Goal: Task Accomplishment & Management: Use online tool/utility

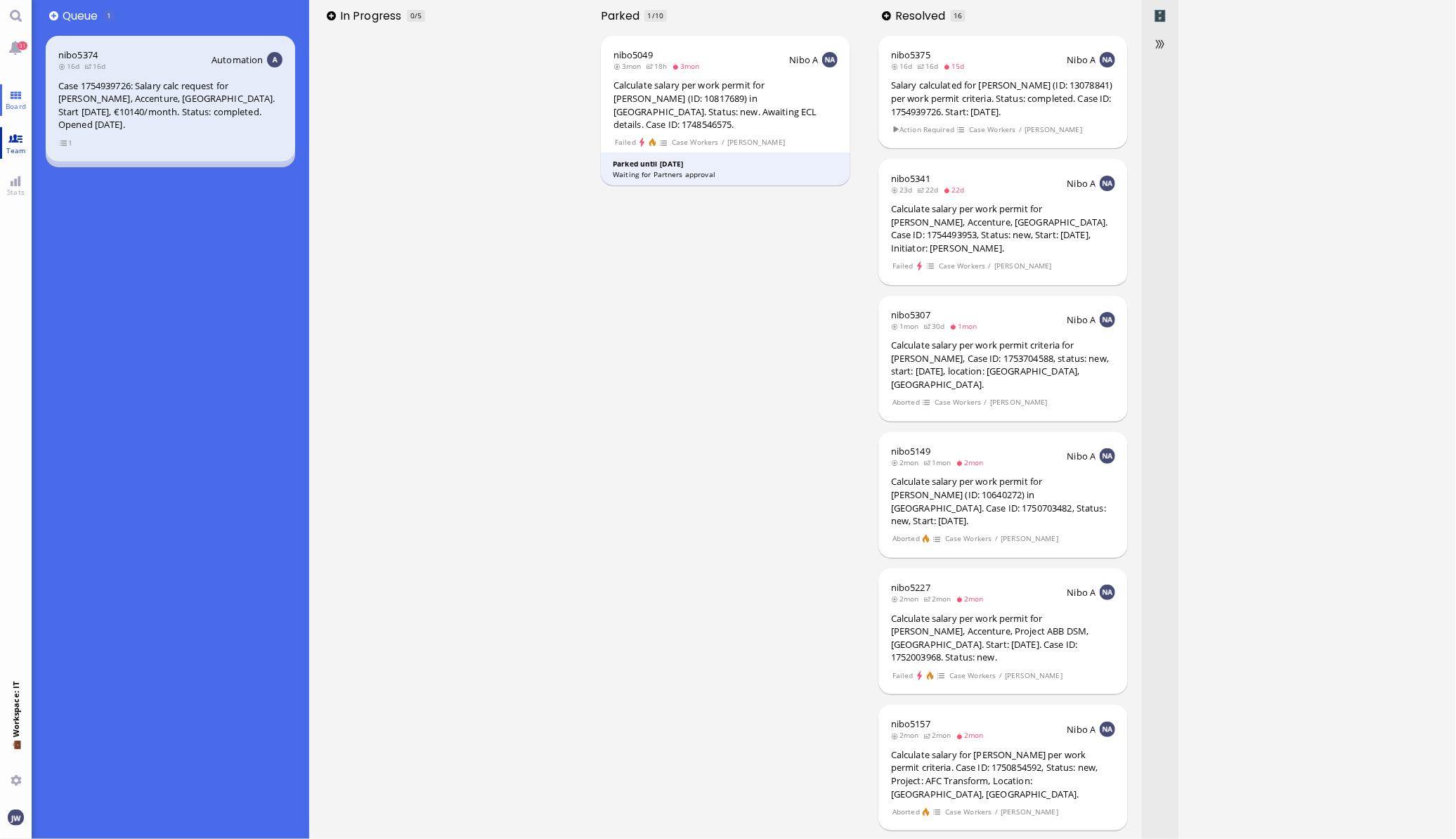
click at [20, 146] on span "Team" at bounding box center [15, 150] width 27 height 10
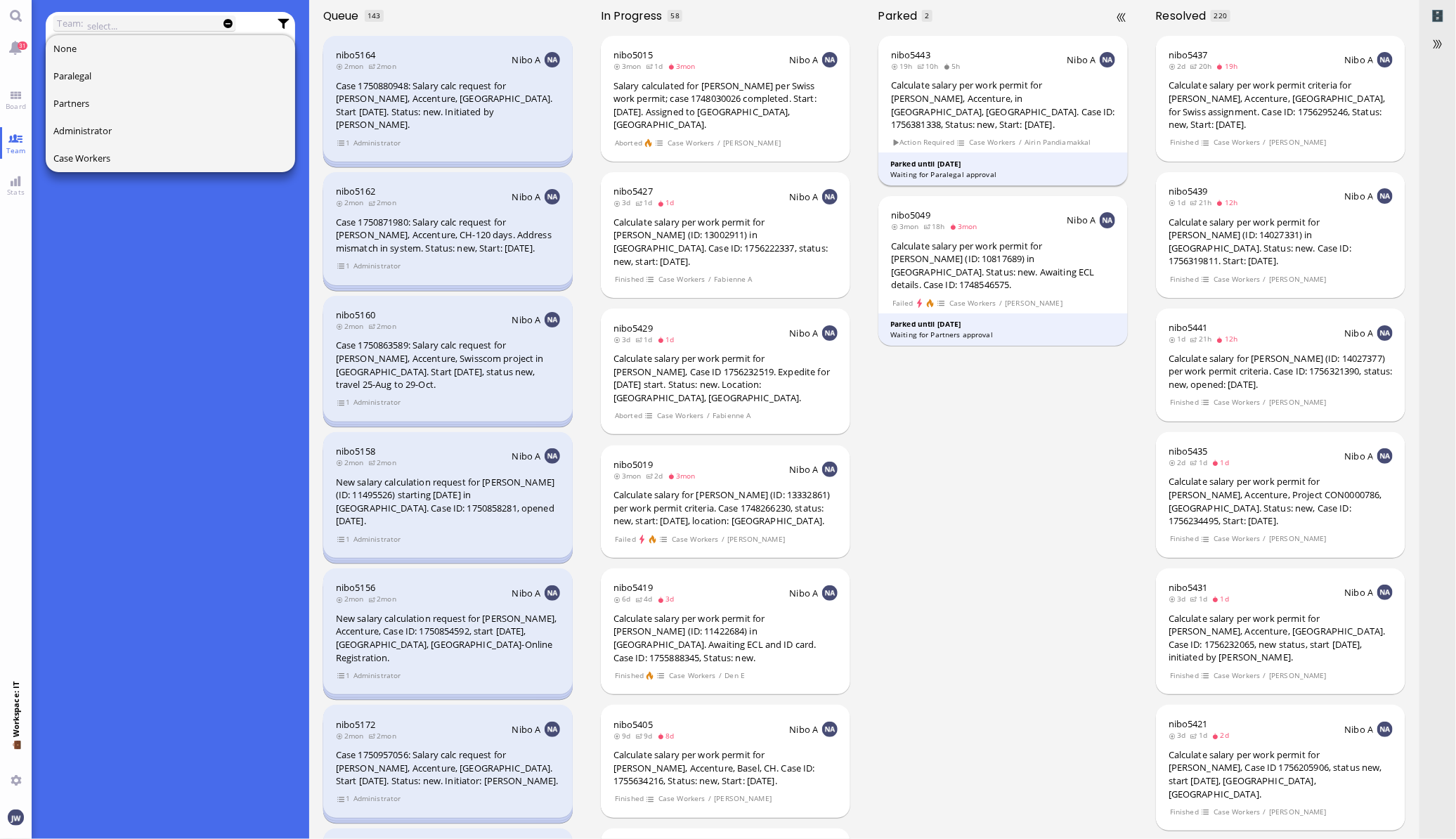
click at [1032, 152] on footer "Parked until [DATE] Waiting for Paralegal approval" at bounding box center [1004, 168] width 251 height 33
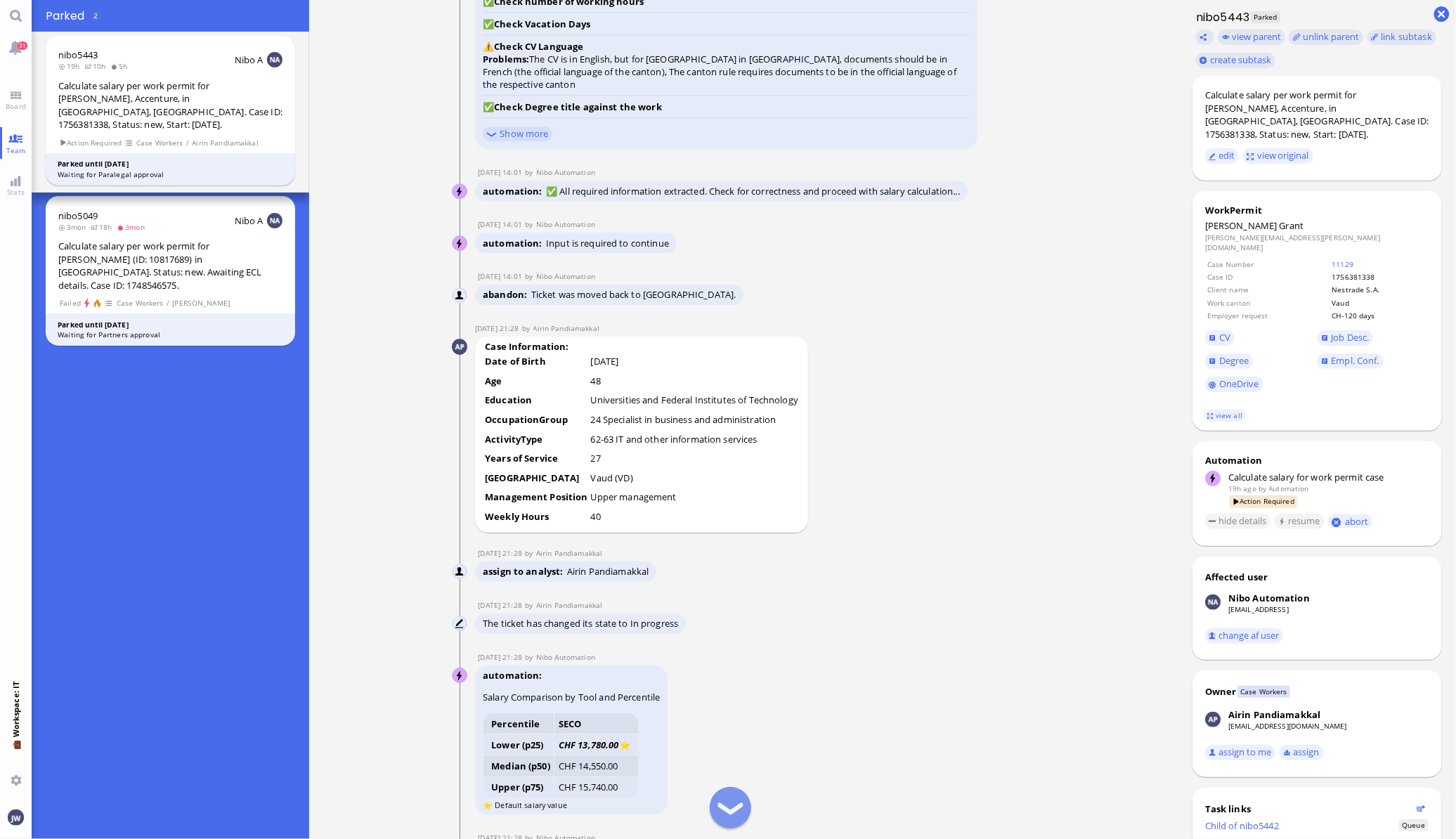
scroll to position [-1932, 0]
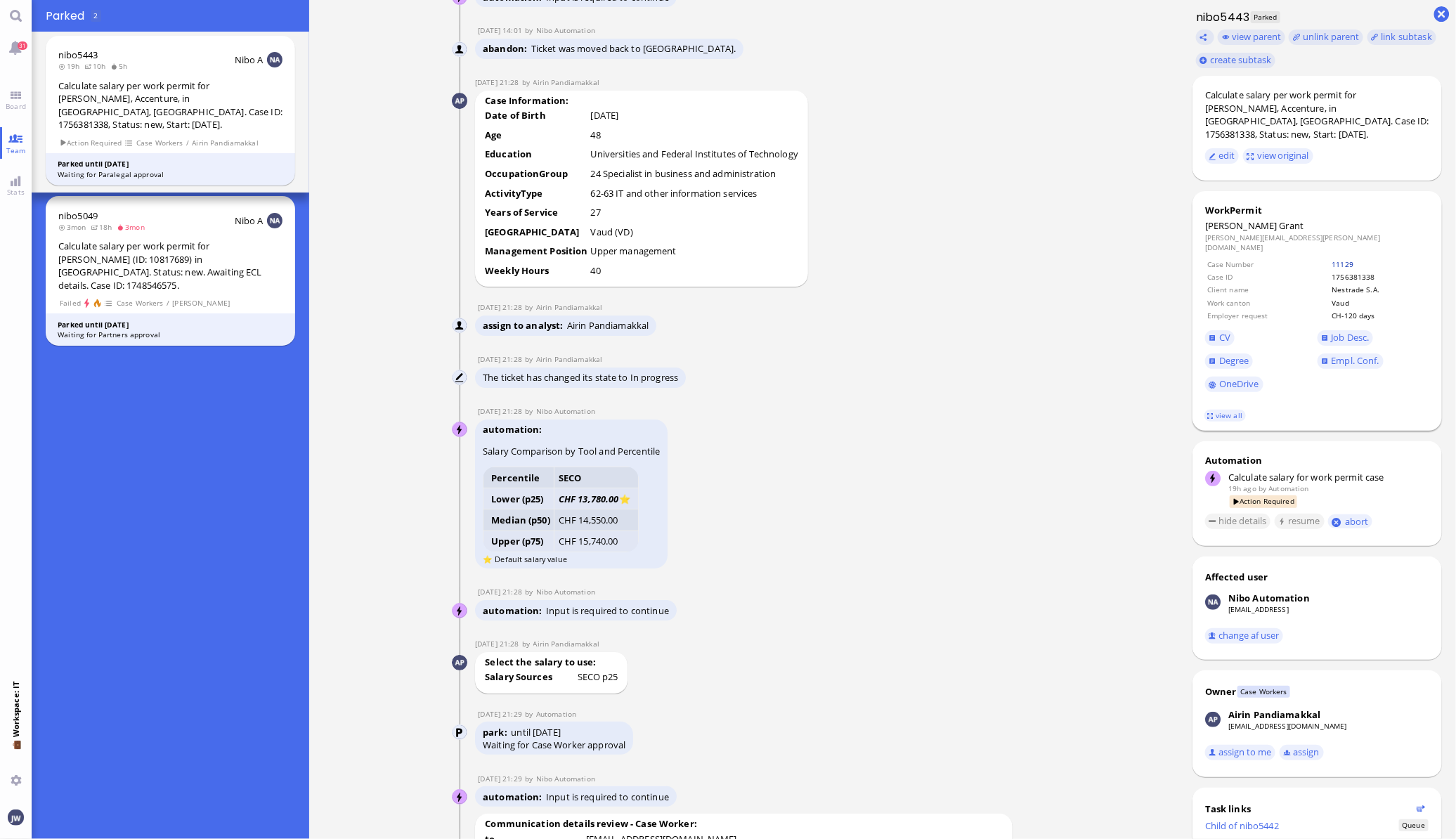
click at [1349, 259] on link "11129" at bounding box center [1343, 264] width 22 height 10
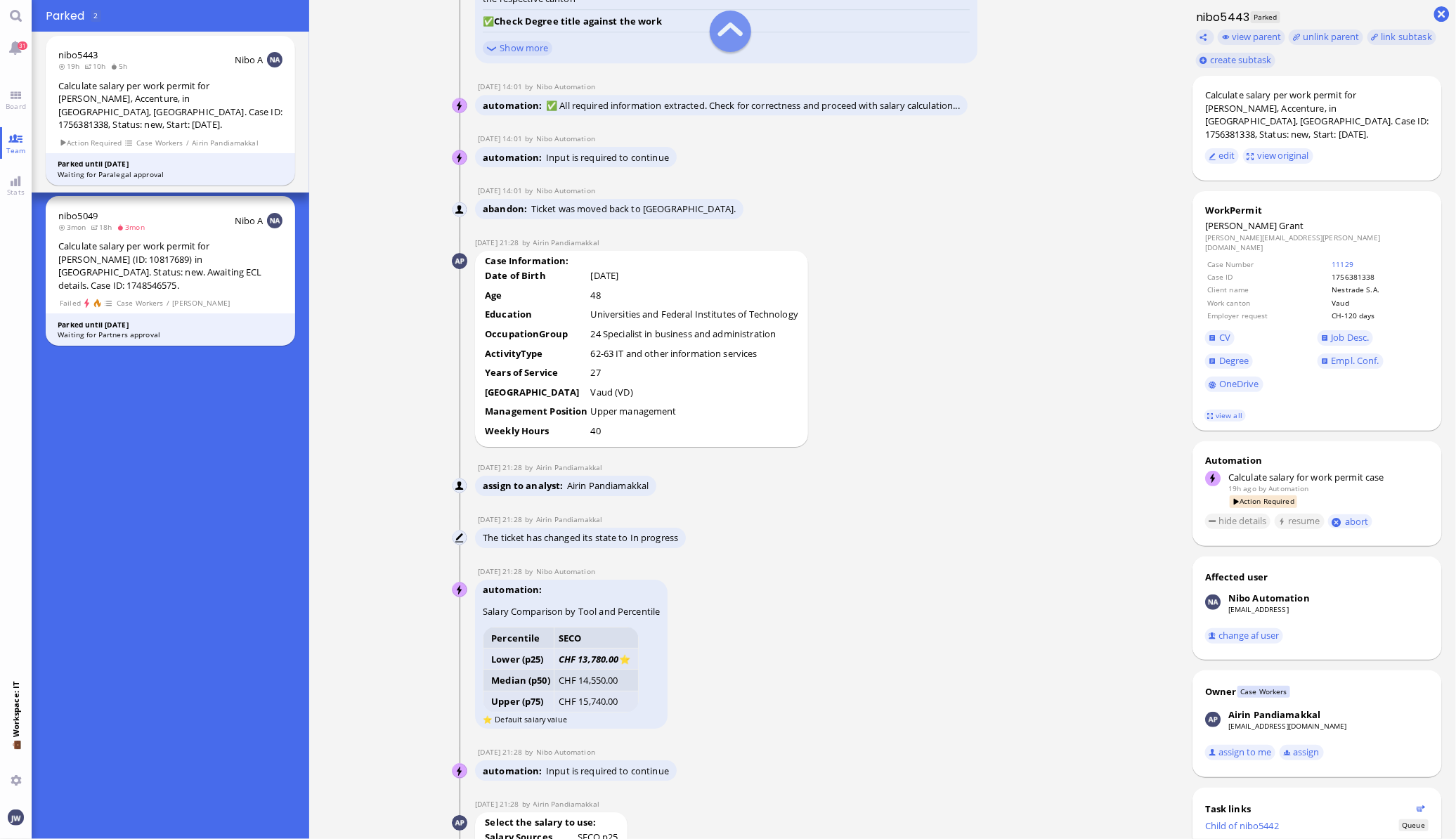
scroll to position [-2107, 0]
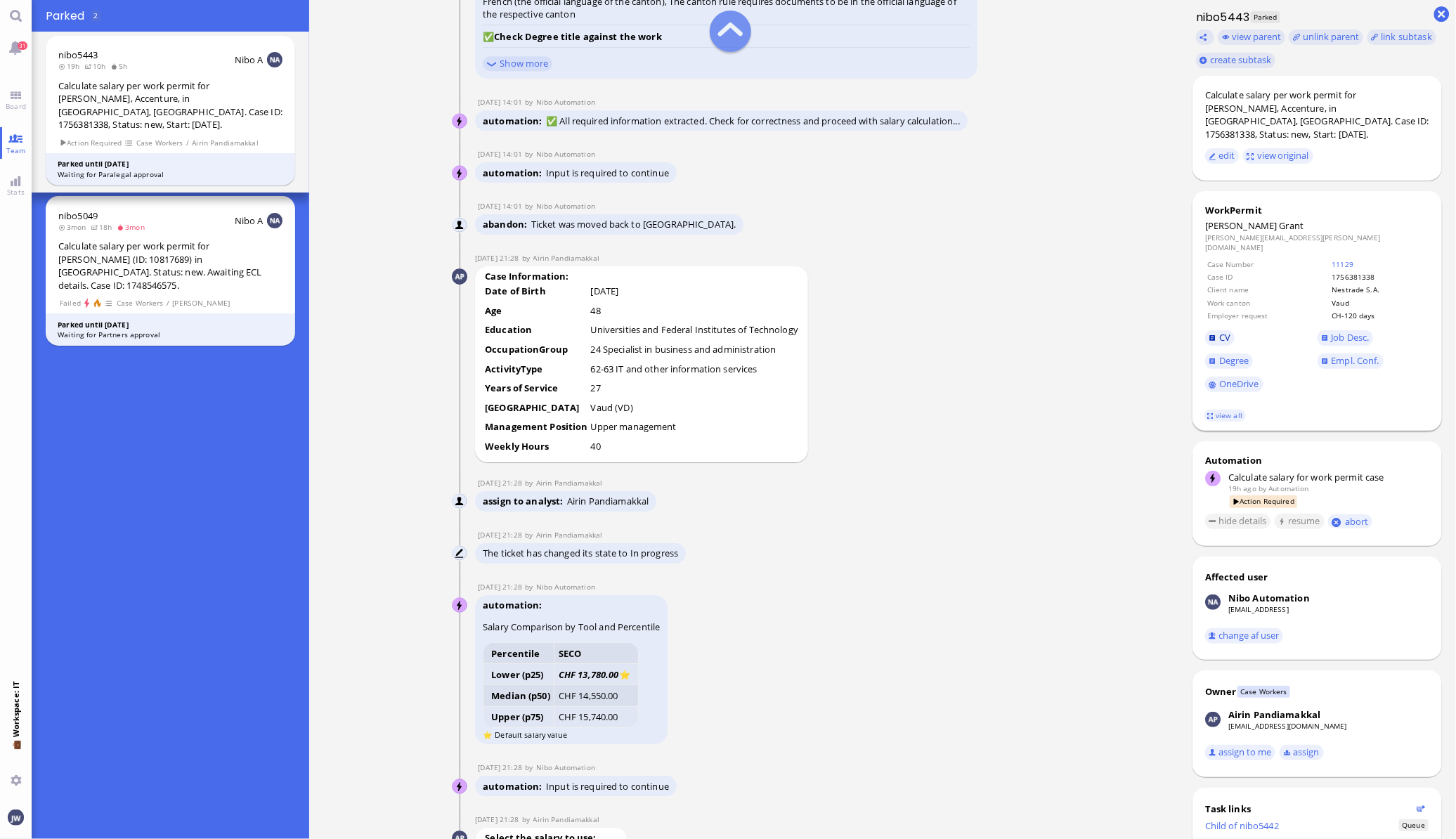
click at [1227, 331] on span "CV" at bounding box center [1225, 337] width 11 height 13
click at [1218, 354] on link "Degree" at bounding box center [1229, 361] width 48 height 15
click at [1367, 354] on link "Empl. Conf." at bounding box center [1350, 361] width 66 height 15
click at [1358, 331] on span "Job Desc." at bounding box center [1350, 337] width 38 height 13
click at [1228, 354] on span "Degree" at bounding box center [1234, 360] width 30 height 13
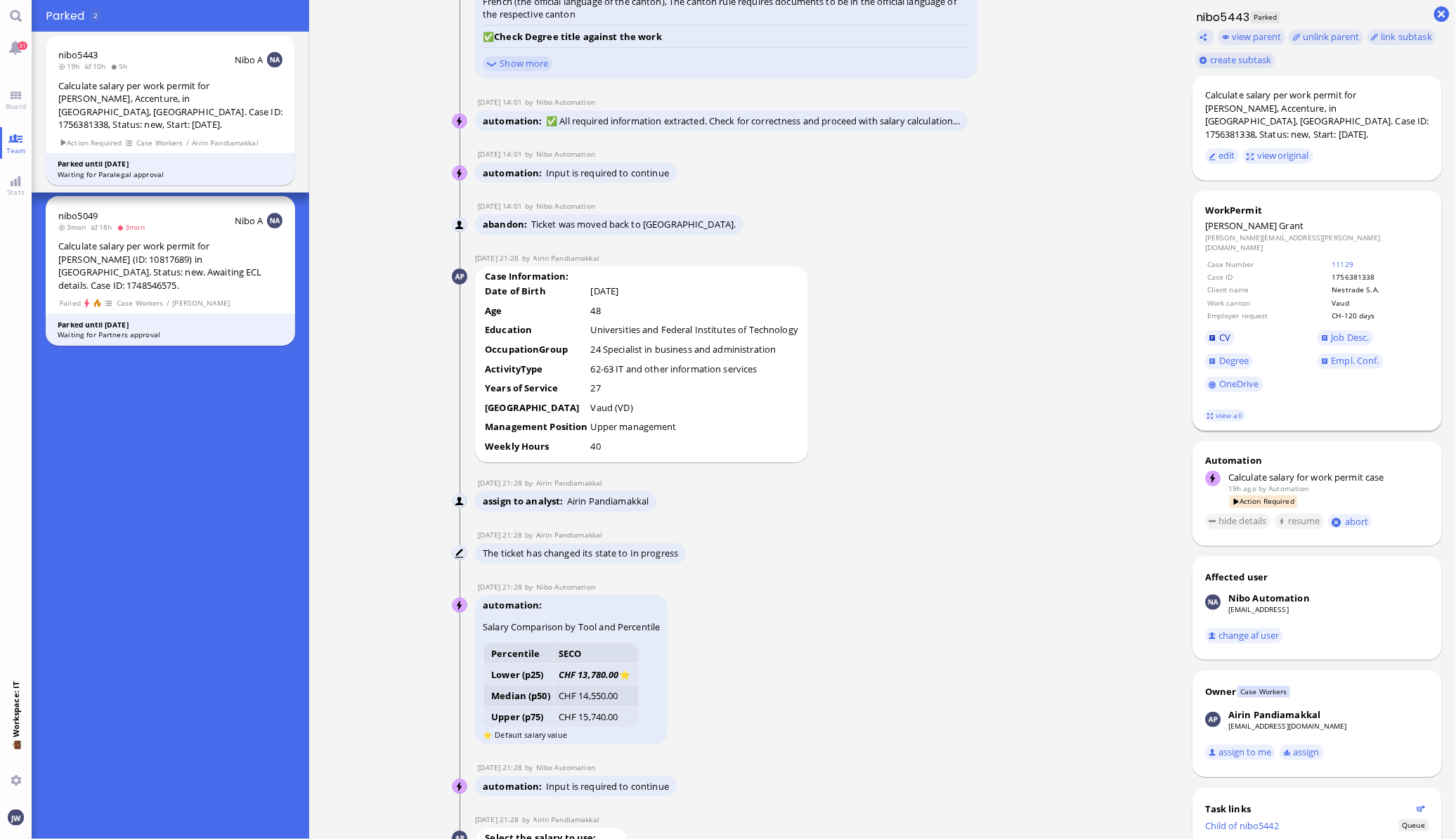
click at [1205, 330] on link "CV" at bounding box center [1220, 337] width 29 height 15
click at [1350, 354] on span "Empl. Conf." at bounding box center [1355, 360] width 48 height 13
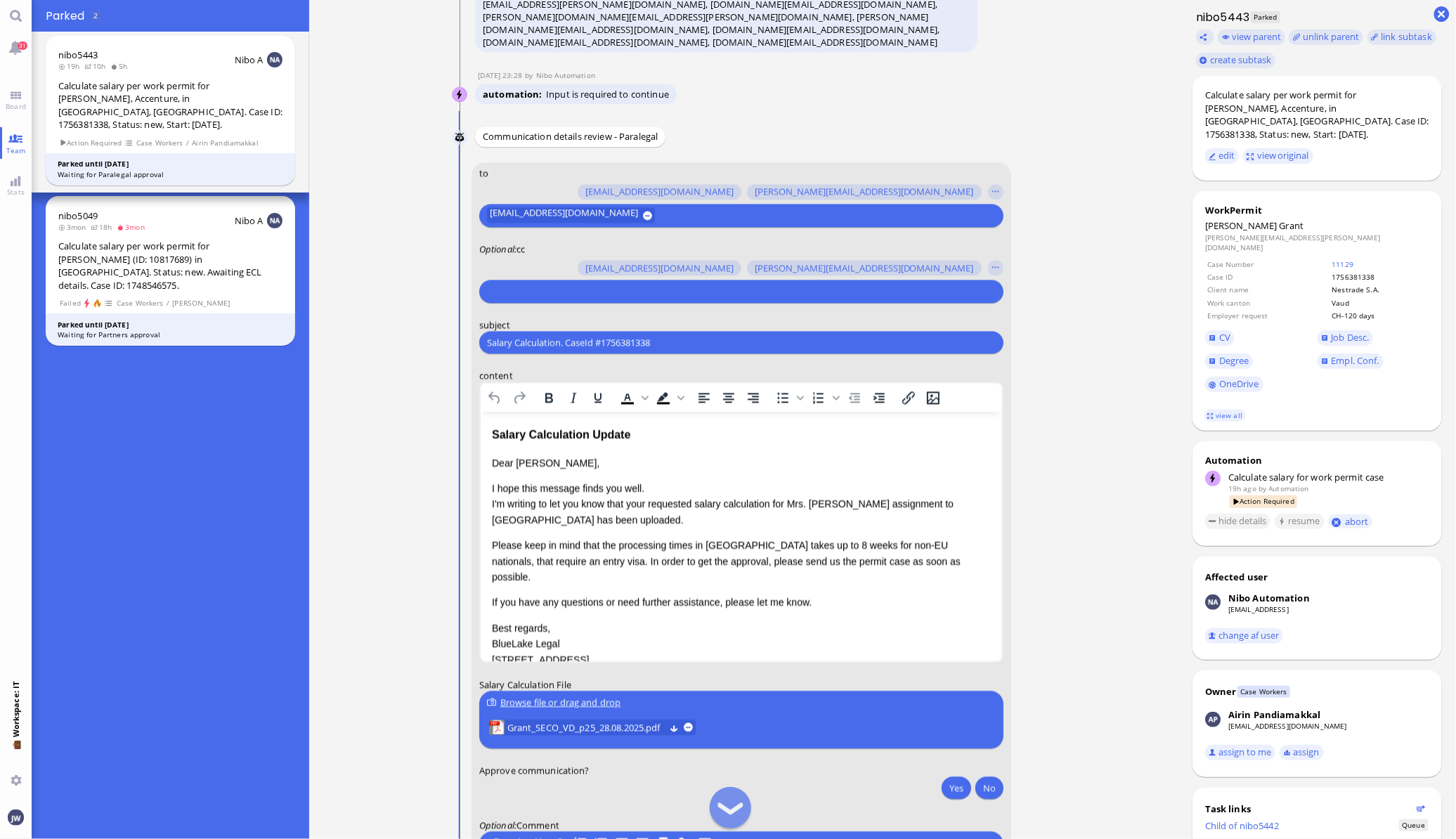
scroll to position [-87, 0]
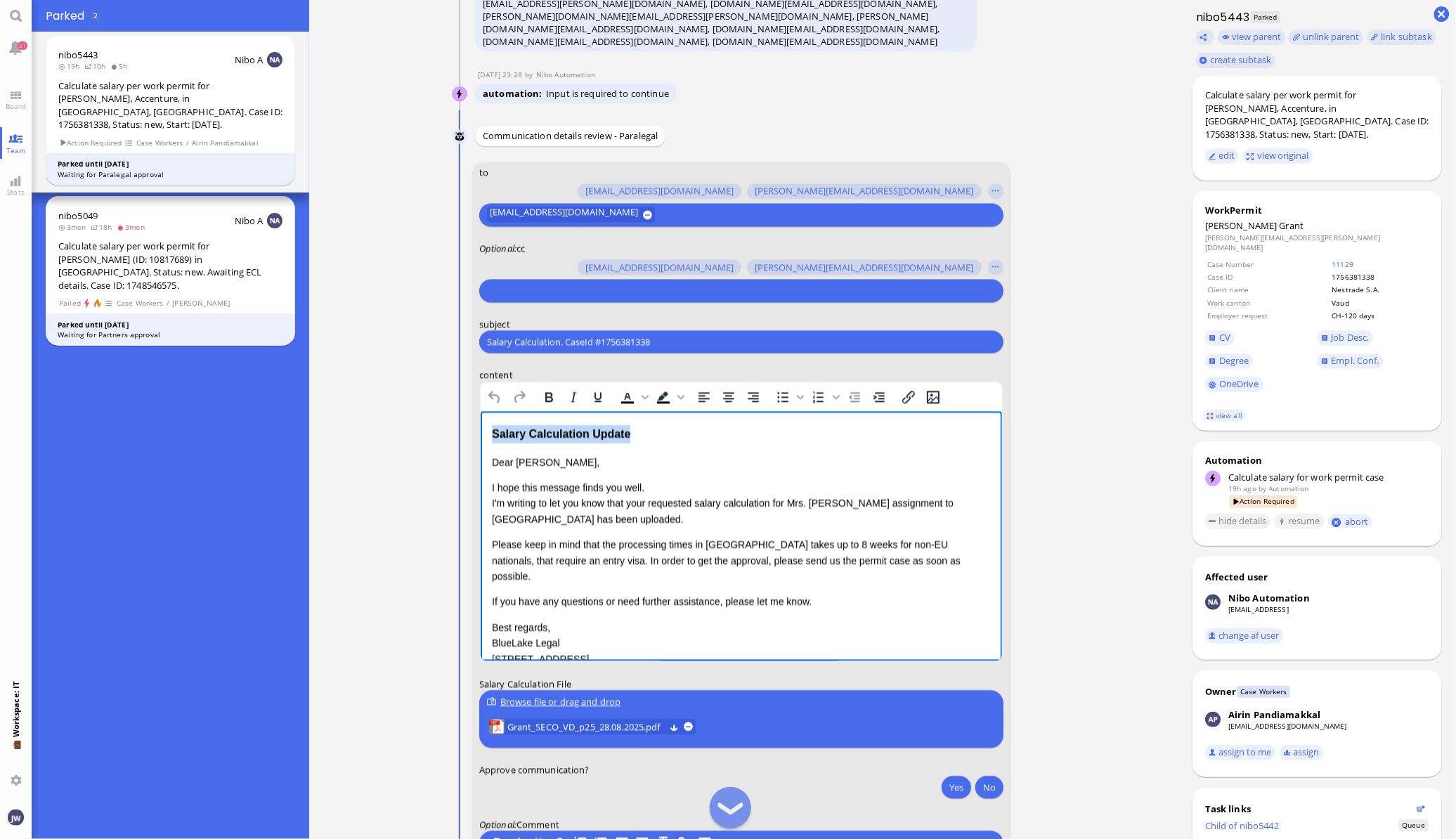
drag, startPoint x: 625, startPoint y: 438, endPoint x: 420, endPoint y: 429, distance: 205.2
click at [480, 429] on html "Salary Calculation Update Dear [PERSON_NAME], I hope this message finds you wel…" at bounding box center [740, 559] width 521 height 298
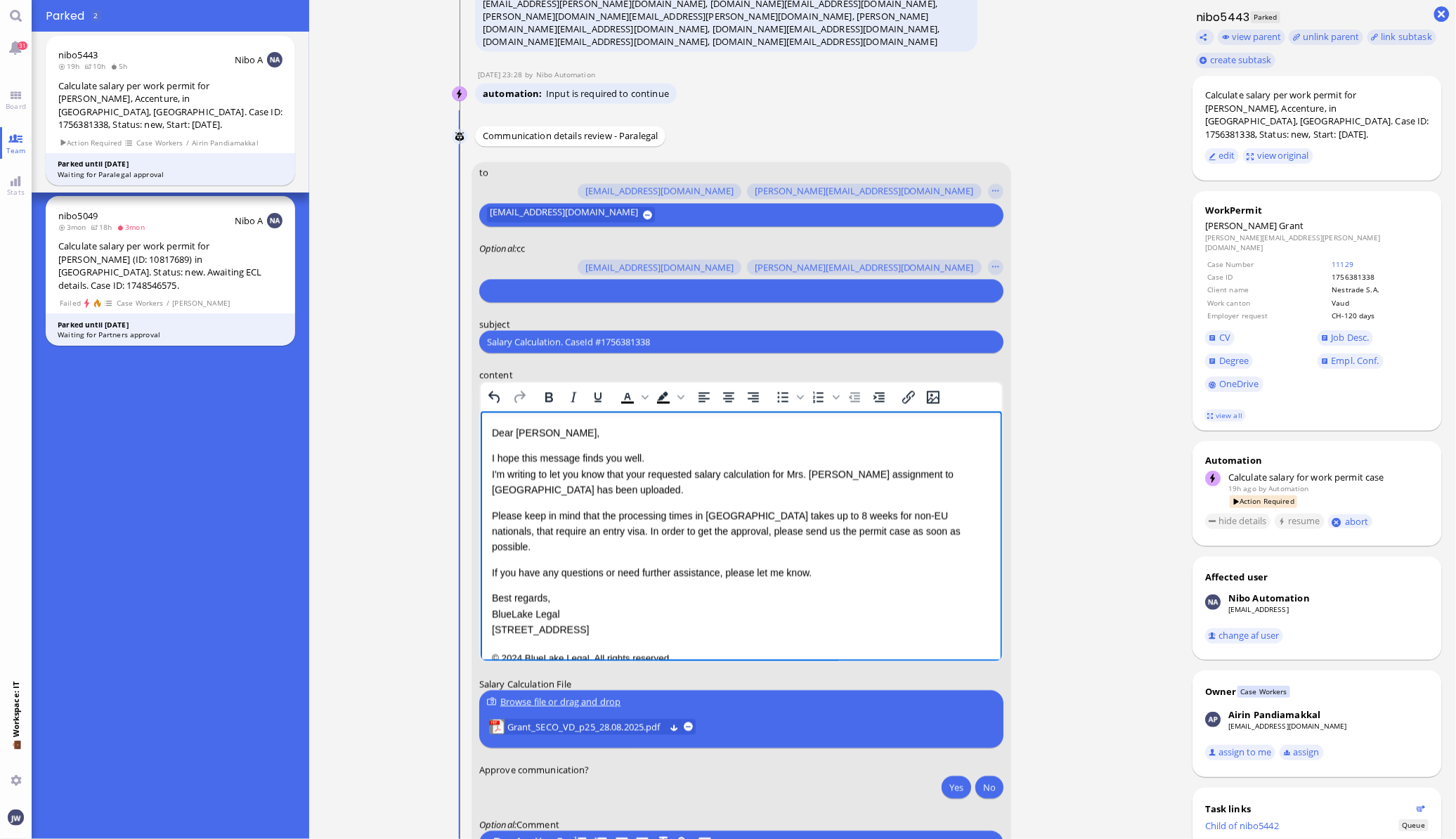
click at [896, 533] on div "Please keep in mind that the processing times in [GEOGRAPHIC_DATA] takes up to …" at bounding box center [740, 532] width 499 height 47
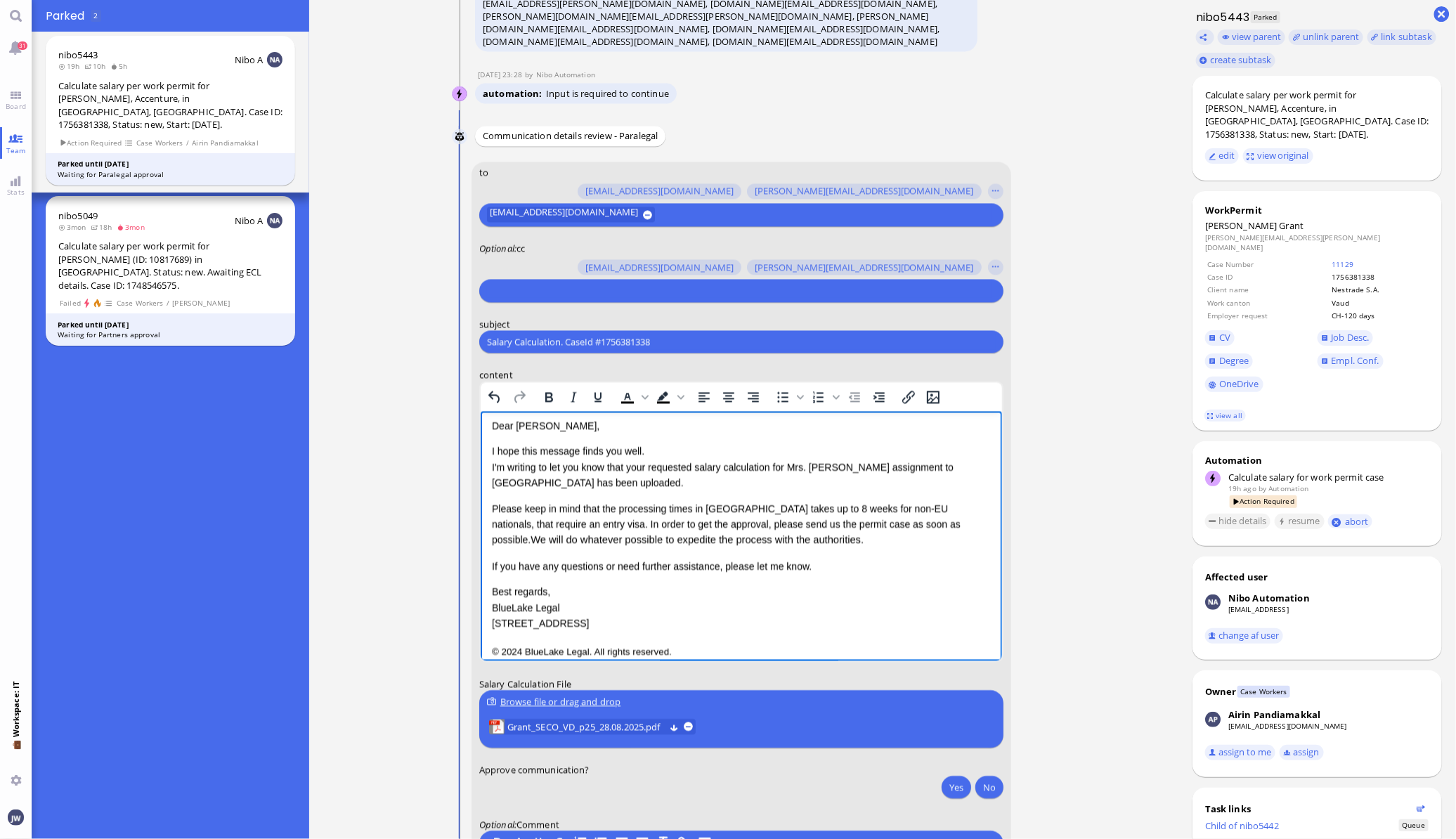
scroll to position [20, 0]
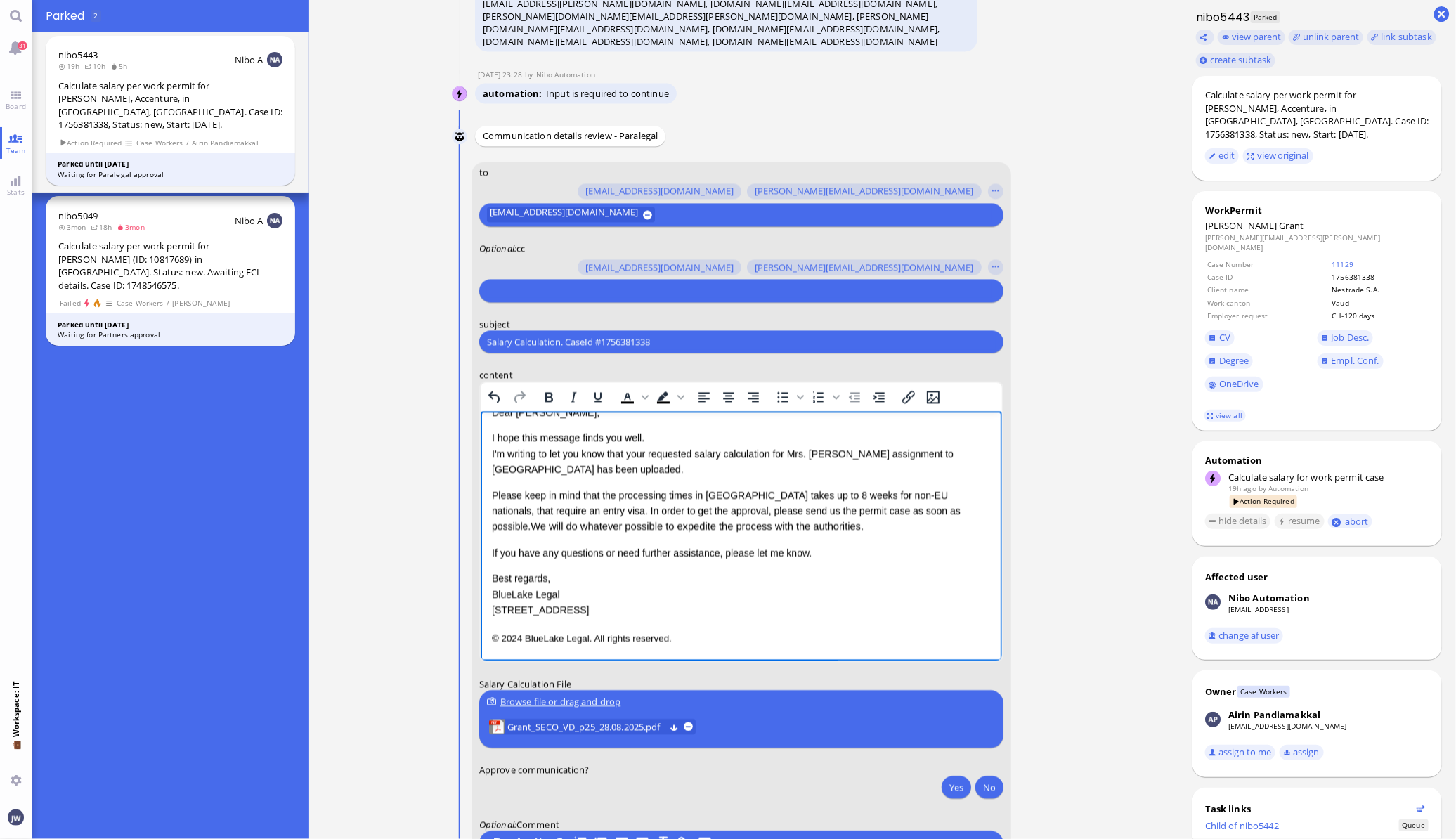
click at [852, 564] on div "Dear [PERSON_NAME], I hope this message finds you well. I'm writing to let you …" at bounding box center [740, 511] width 499 height 213
click at [832, 553] on p "If you have any questions or need further assistance, please let me know." at bounding box center [740, 552] width 499 height 15
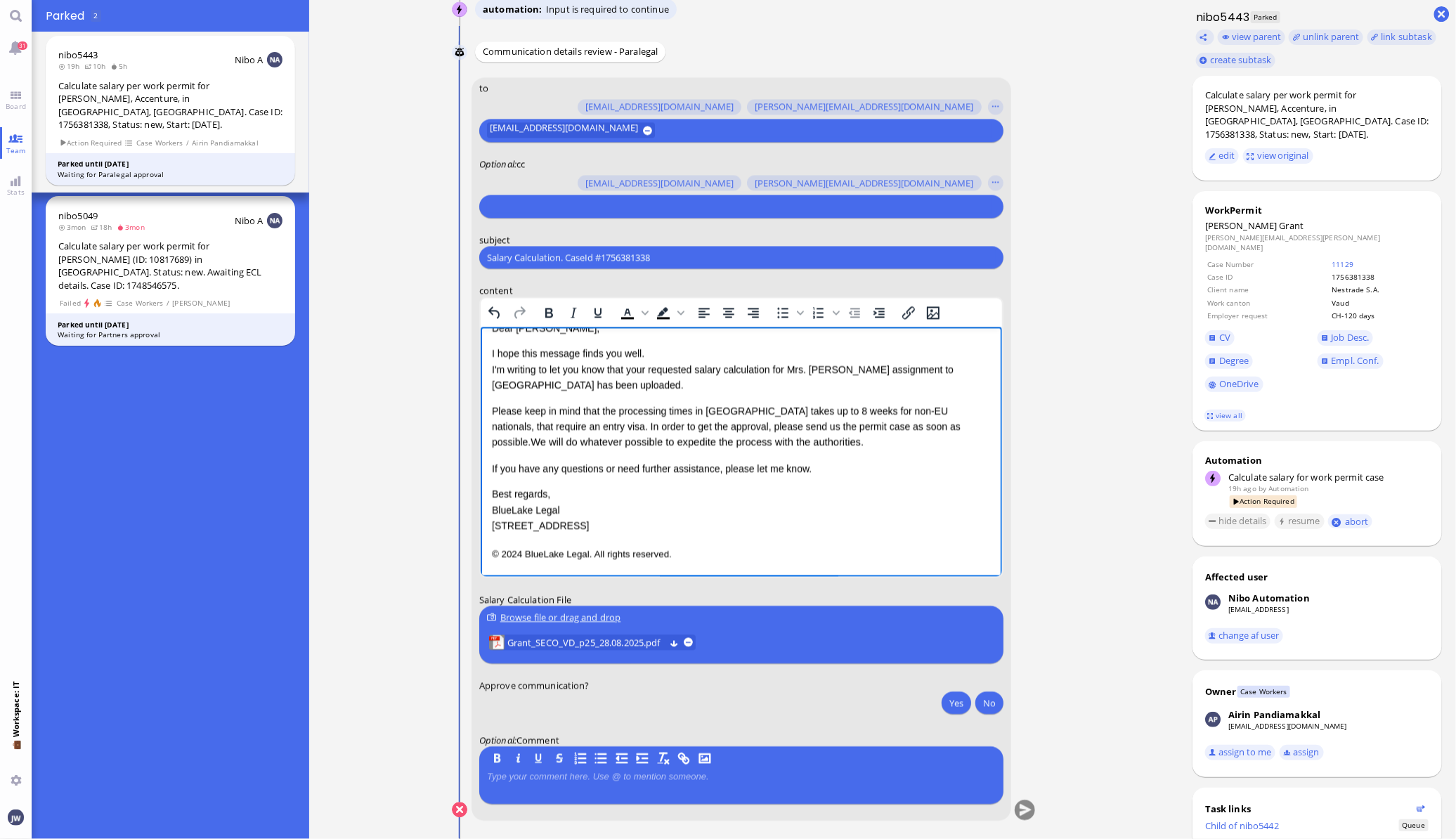
scroll to position [0, 0]
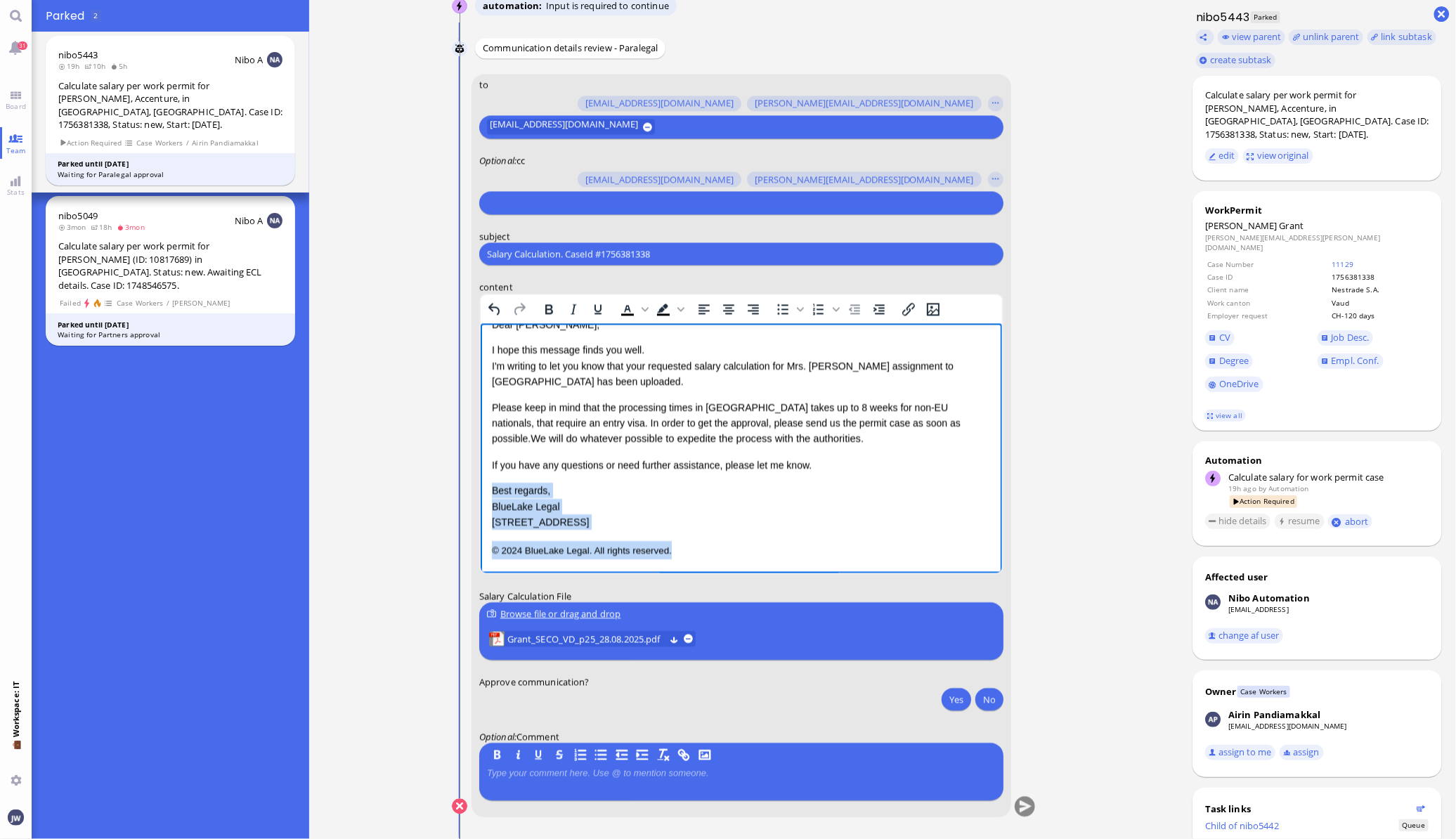
click at [700, 548] on p "© 2024 BlueLake Legal. All rights reserved." at bounding box center [740, 550] width 499 height 18
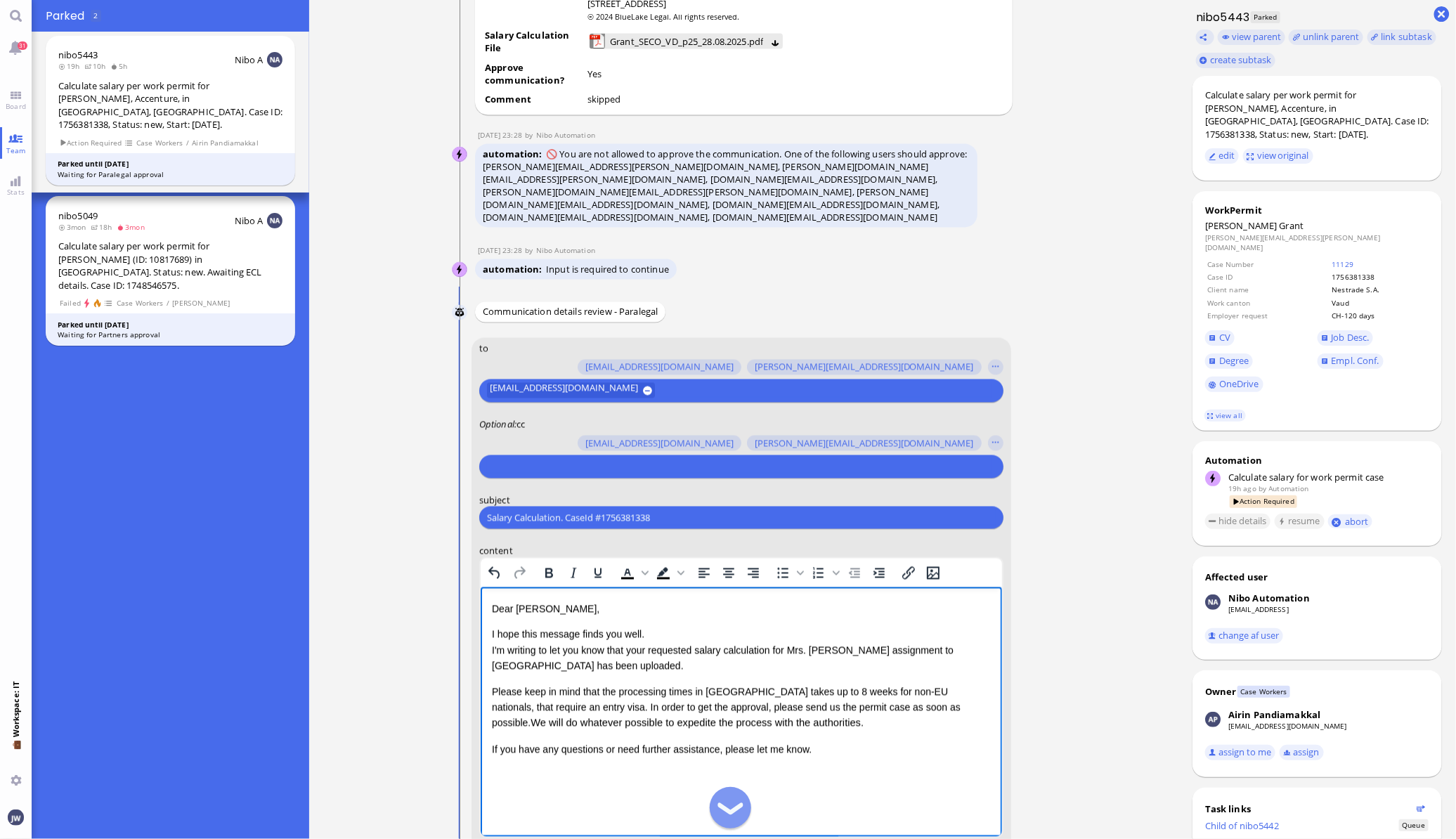
scroll to position [-263, 0]
click at [491, 750] on p "If you have any questions or need further assistance, please let me know." at bounding box center [740, 748] width 499 height 15
drag, startPoint x: 568, startPoint y: 662, endPoint x: 611, endPoint y: 666, distance: 43.2
click at [569, 662] on p "I hope this message finds you well. I'm writing to let you know that your reque…" at bounding box center [740, 650] width 499 height 47
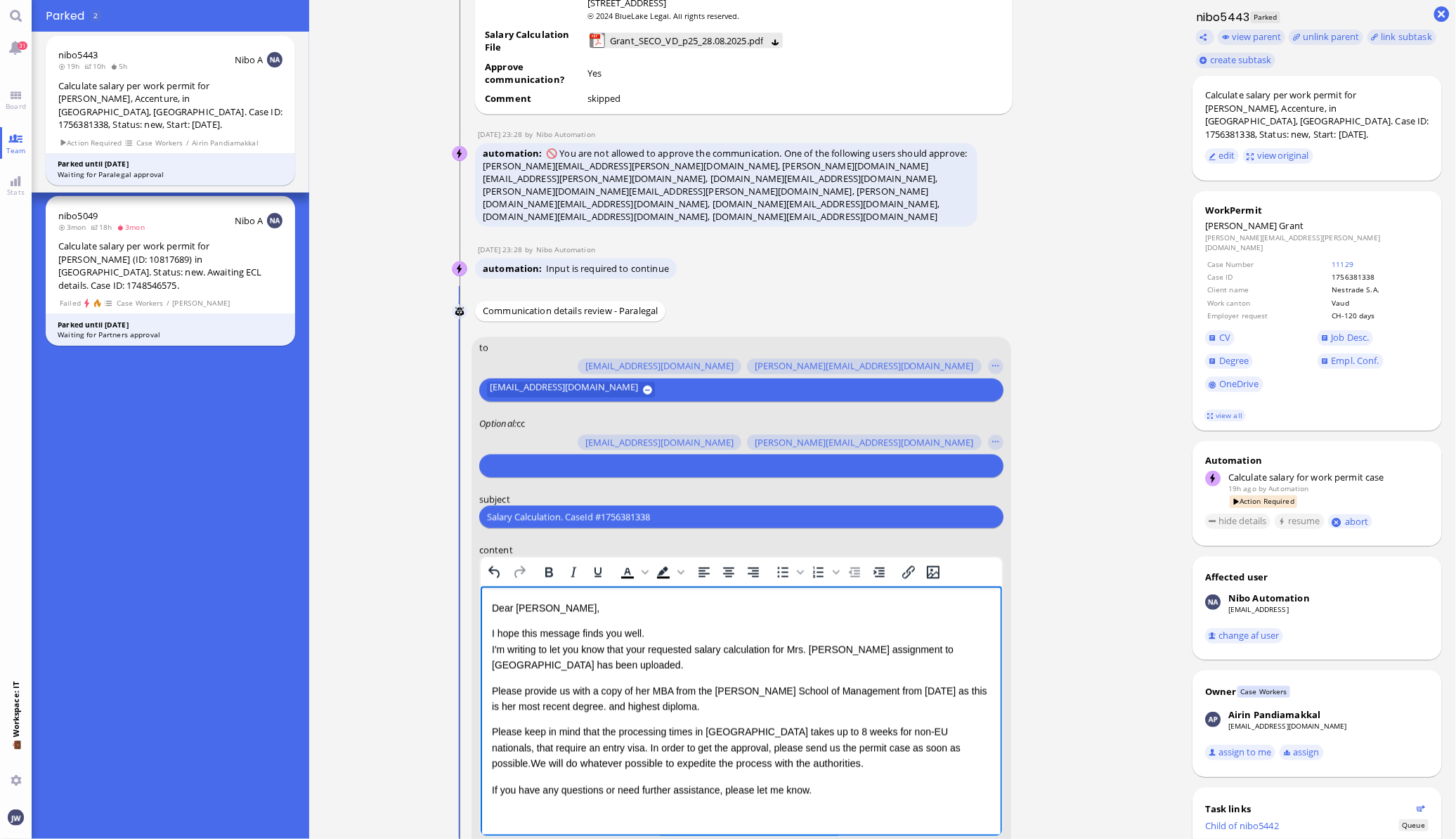
click at [578, 708] on p "Please provide us with a copy of her MBA from the [PERSON_NAME] School of Manag…" at bounding box center [740, 699] width 499 height 32
click at [494, 686] on p "Please provide us with a copy of her MBA from the [PERSON_NAME] School of Manag…" at bounding box center [740, 699] width 499 height 32
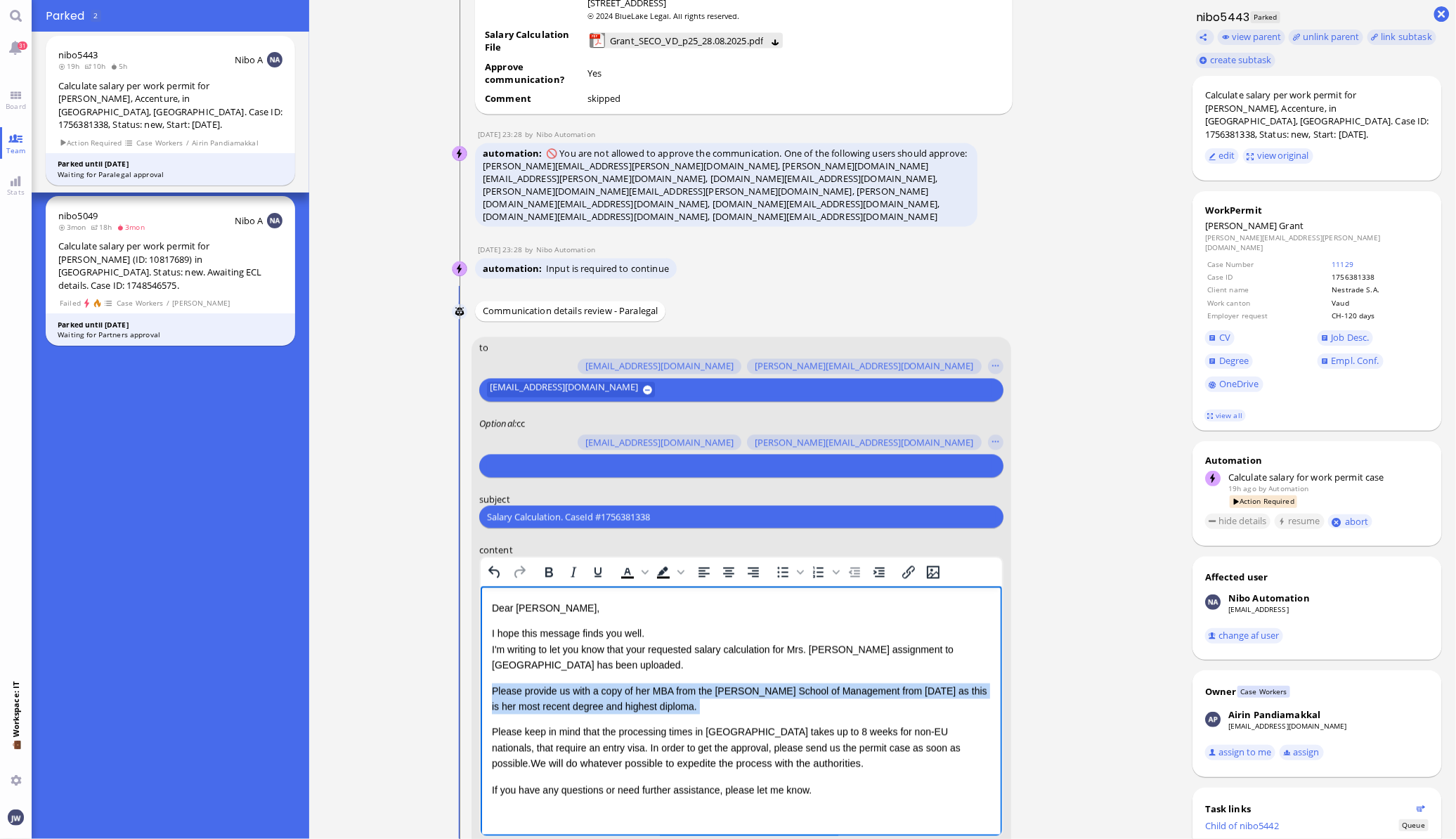
click at [672, 706] on p "Please provide us with a copy of her MBA from the [PERSON_NAME] School of Manag…" at bounding box center [740, 699] width 499 height 32
copy p "Please provide us with a copy of her MBA from the [PERSON_NAME] School of Manag…"
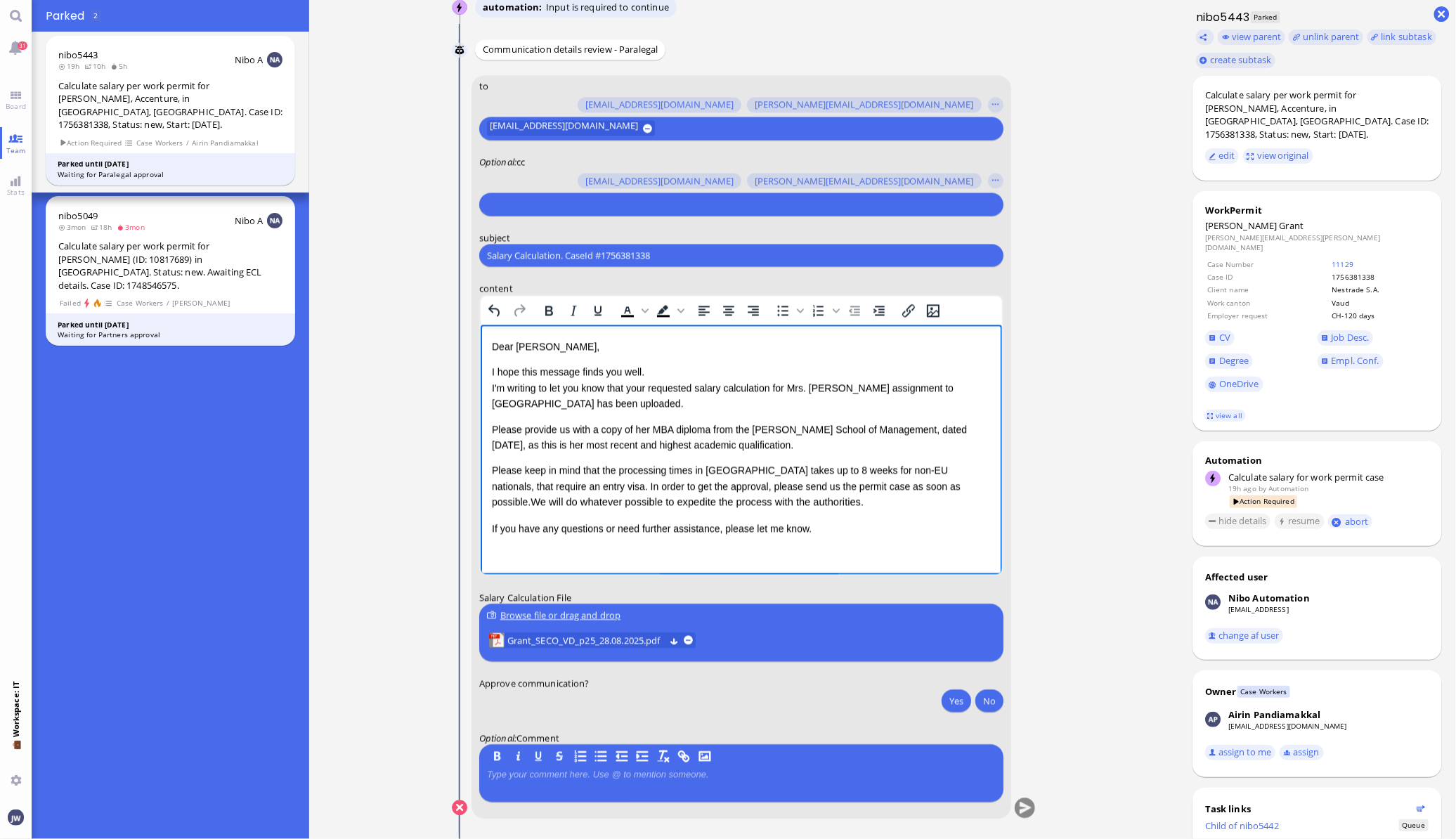
scroll to position [0, 0]
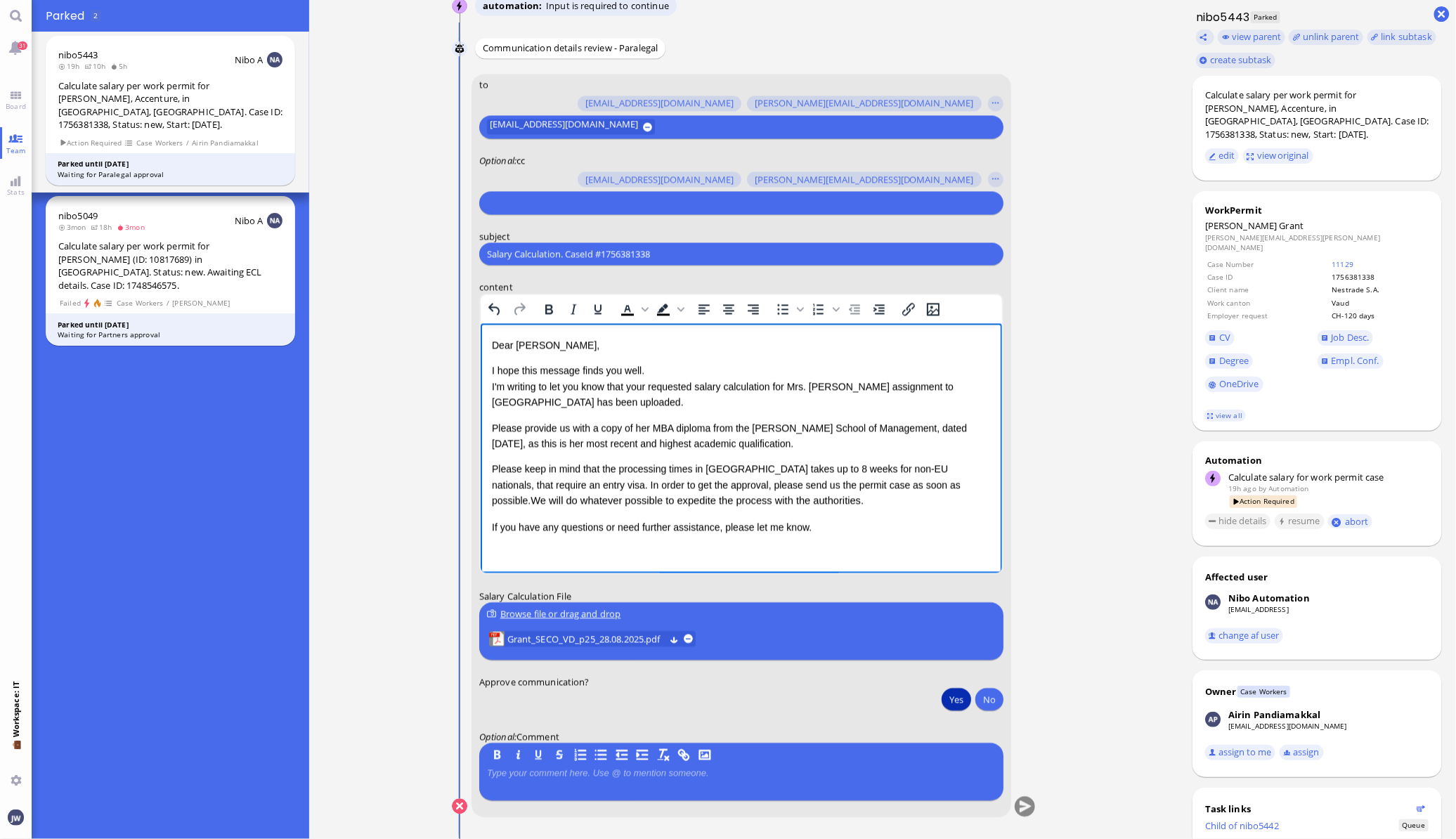
click at [950, 696] on button "Yes" at bounding box center [957, 699] width 29 height 23
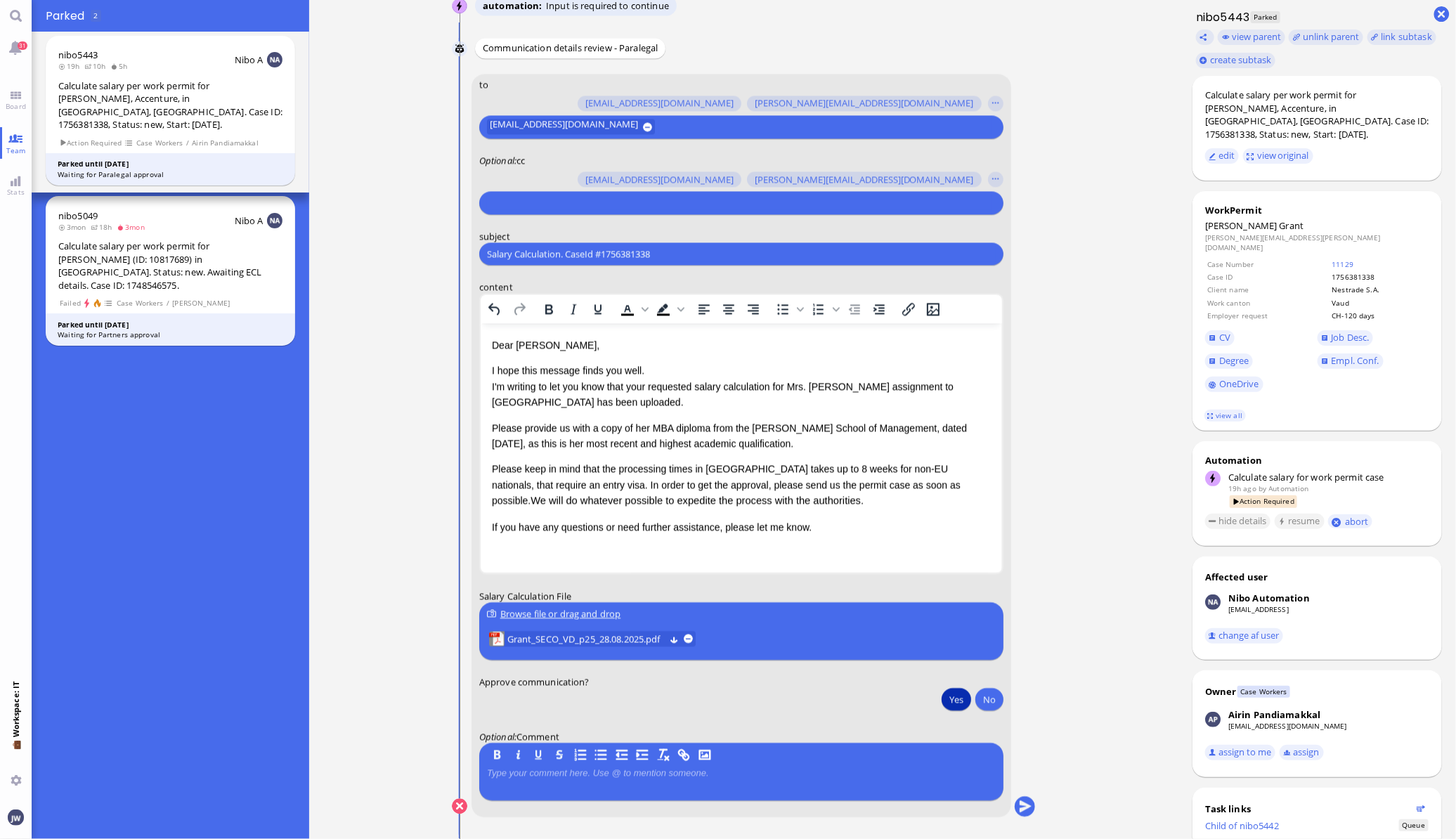
click at [549, 198] on input "text" at bounding box center [739, 202] width 505 height 15
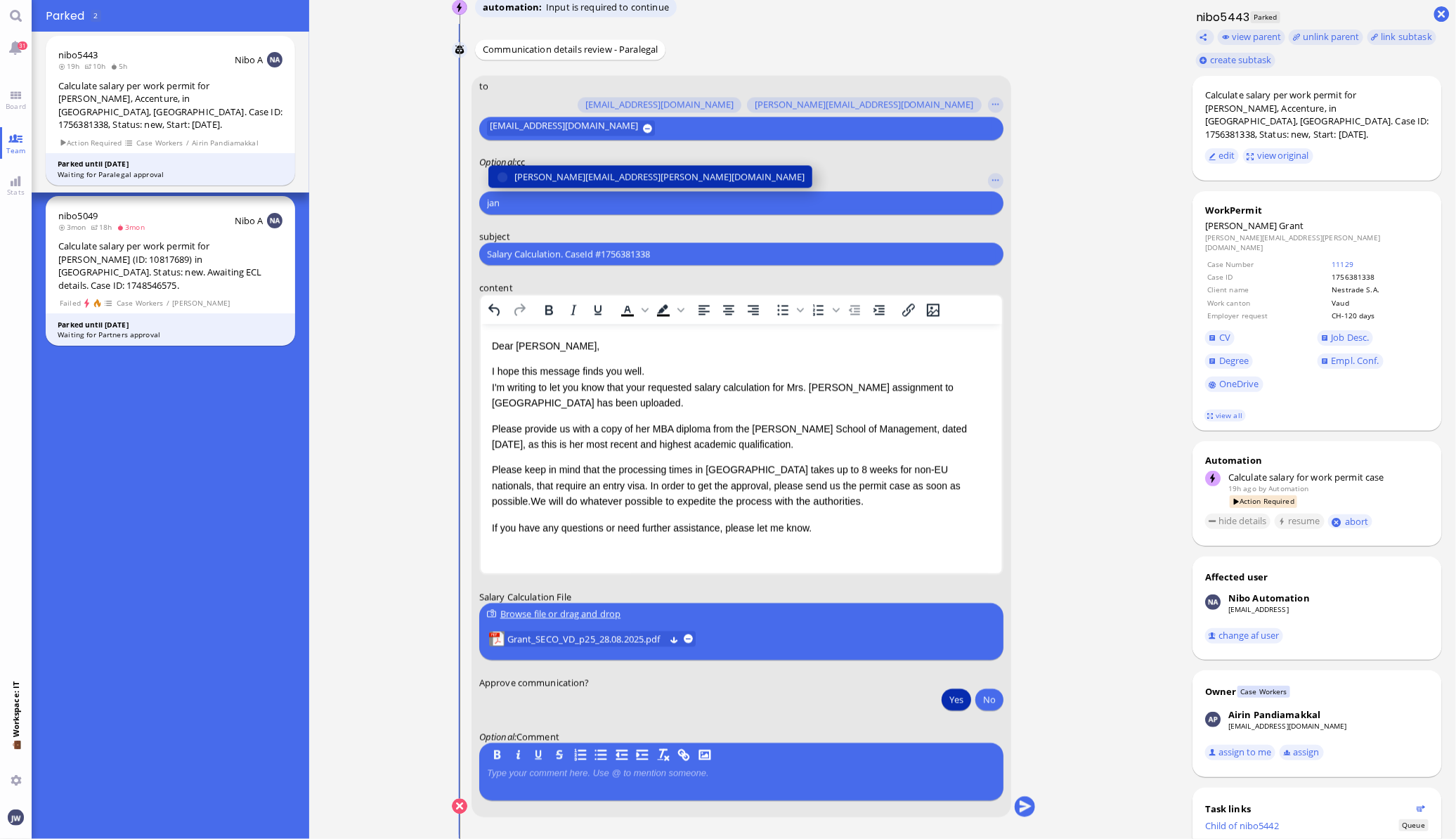
type input "jan"
click at [558, 169] on span "[PERSON_NAME][EMAIL_ADDRESS][PERSON_NAME][DOMAIN_NAME]" at bounding box center [659, 176] width 290 height 15
type input "den"
click at [558, 167] on button "[EMAIL_ADDRESS][DOMAIN_NAME]" at bounding box center [579, 176] width 182 height 23
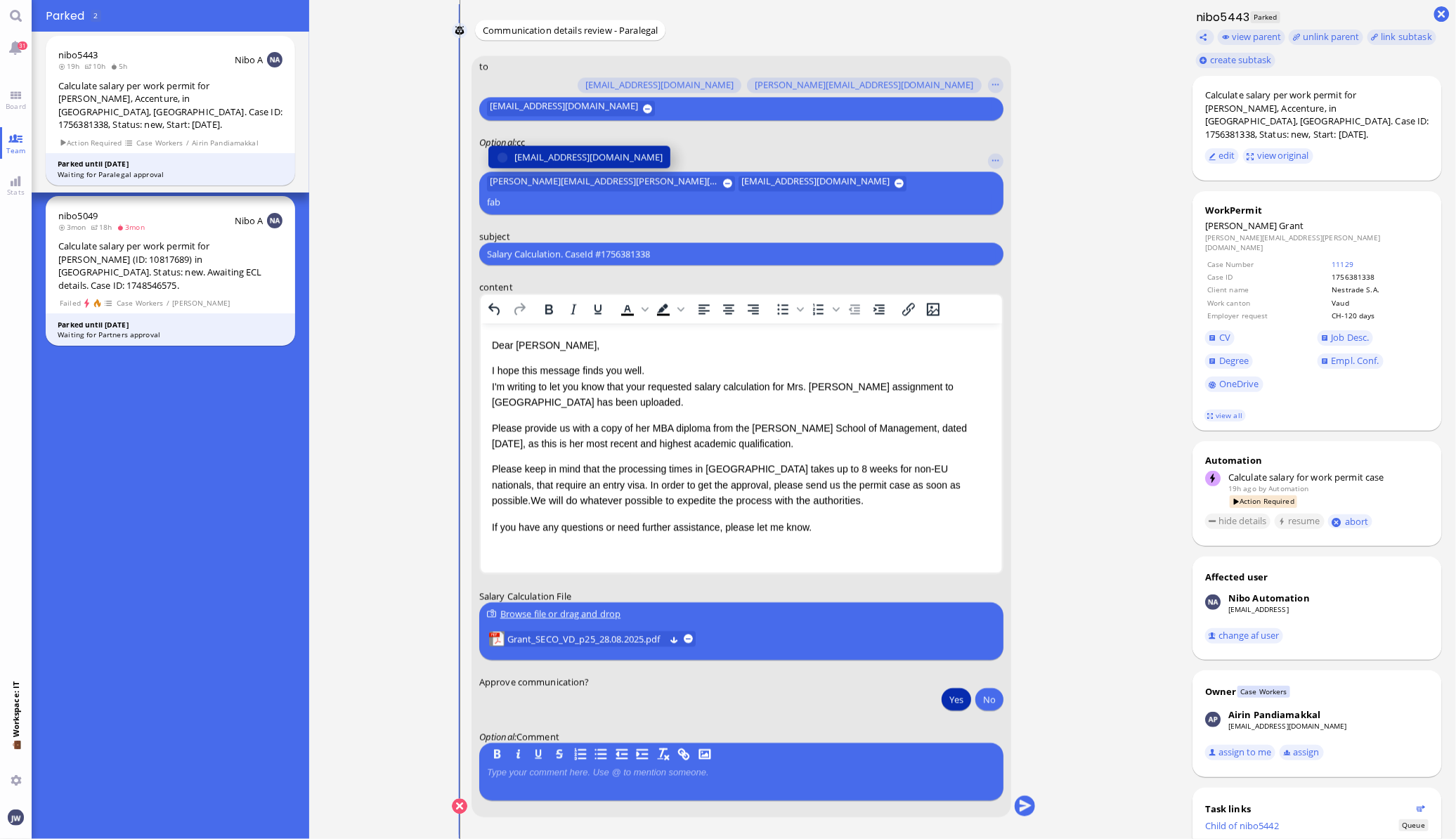
type input "fab"
click at [558, 164] on span "[EMAIL_ADDRESS][DOMAIN_NAME]" at bounding box center [588, 157] width 148 height 15
type input "anu"
click at [565, 159] on span "[PERSON_NAME][EMAIL_ADDRESS][DOMAIN_NAME]" at bounding box center [624, 157] width 220 height 15
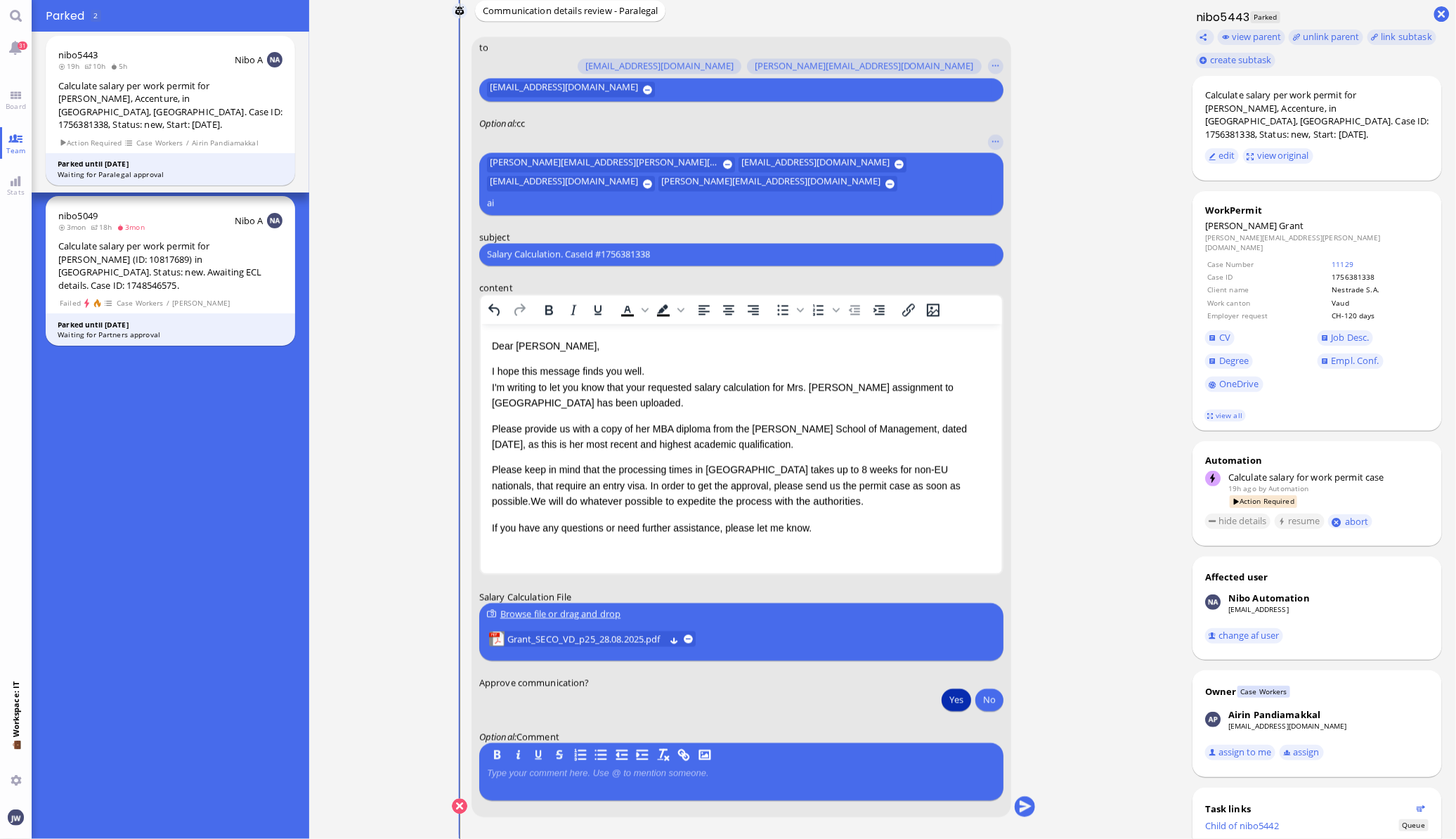
type input "a"
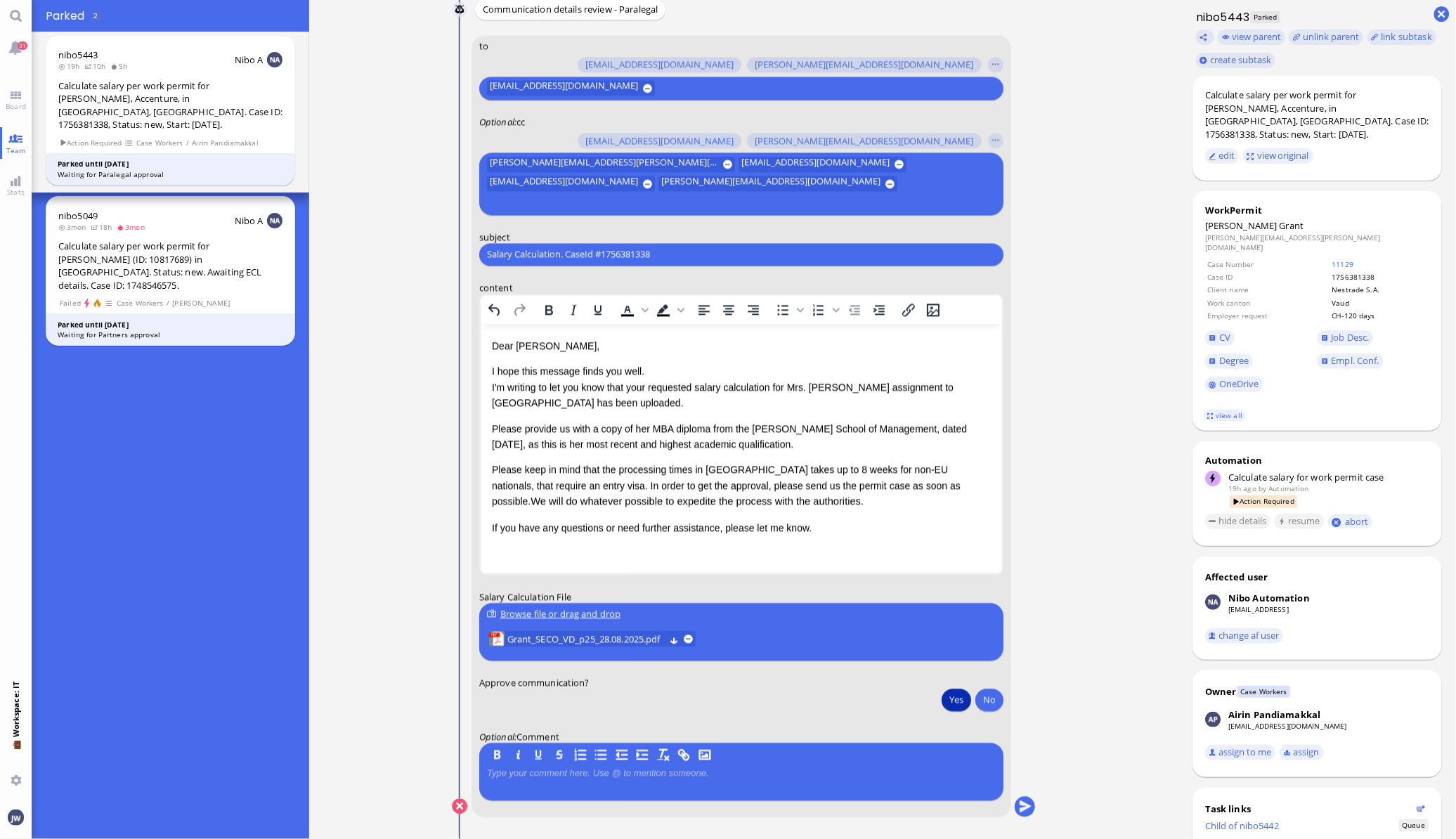
click at [1053, 705] on nitautoscroll "[DATE] 13:56 by Automation Automation Calculate eligible salary for work permit…" at bounding box center [744, 420] width 649 height 839
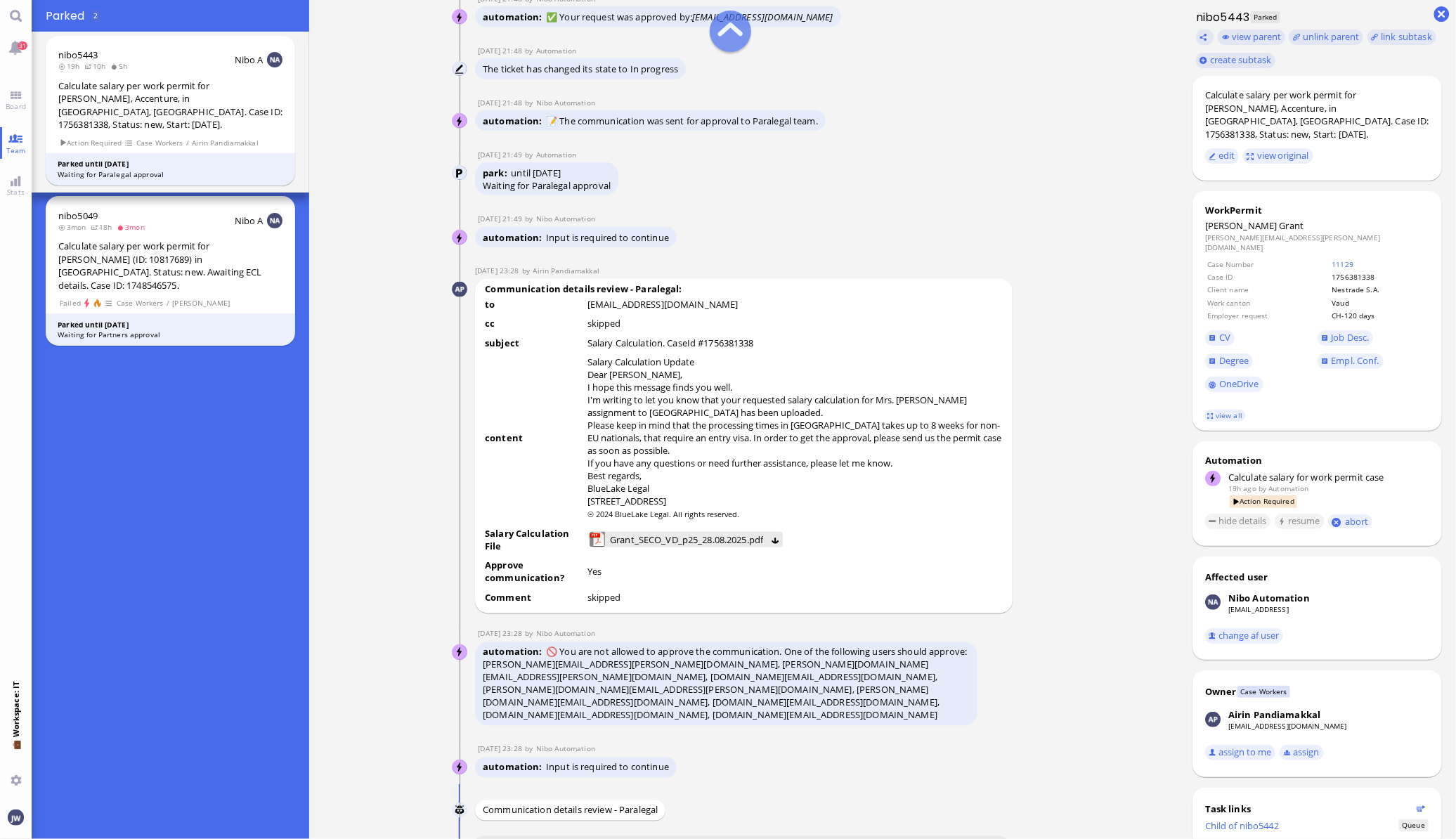
scroll to position [-878, 0]
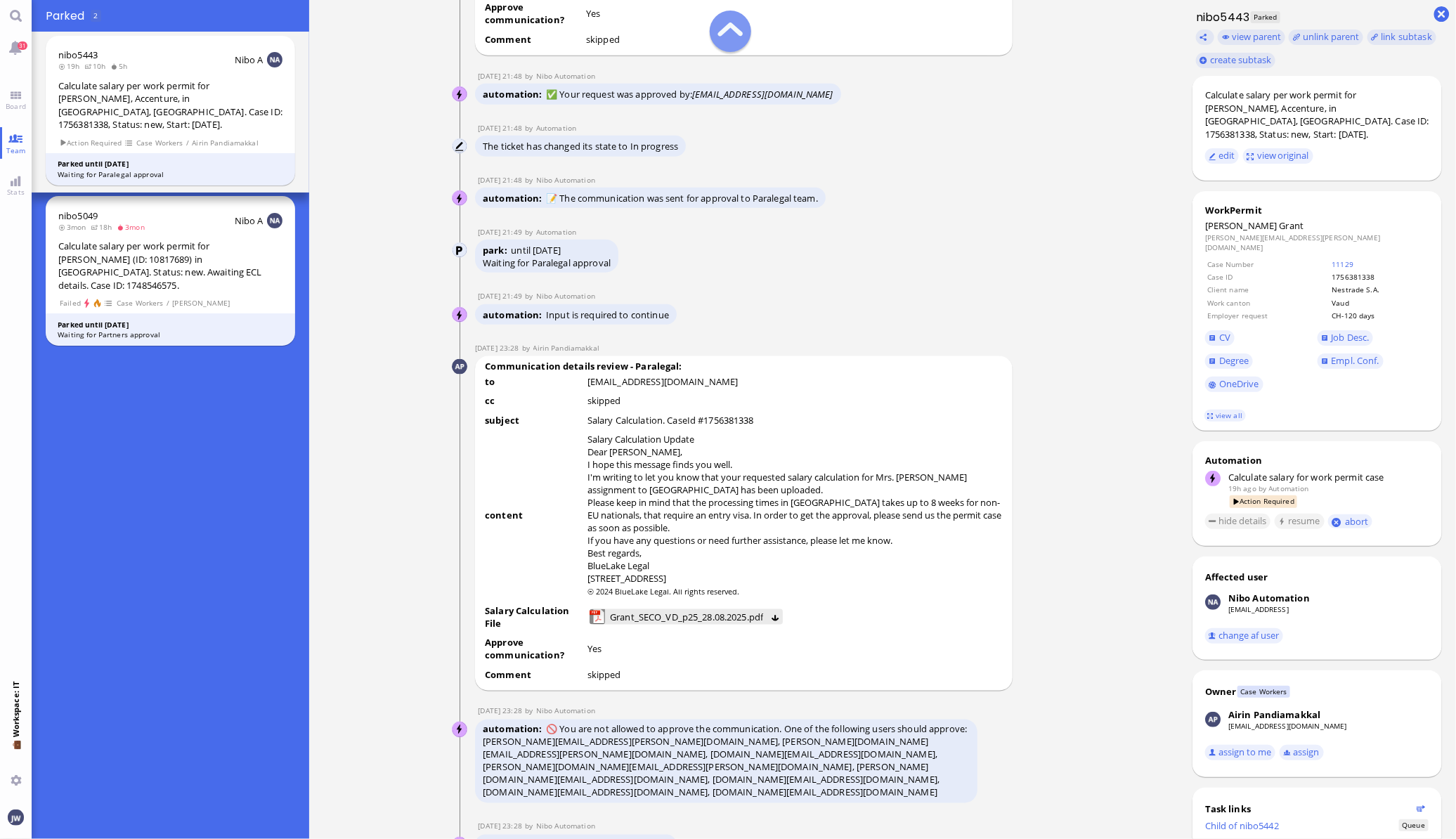
drag, startPoint x: 695, startPoint y: 132, endPoint x: 860, endPoint y: 133, distance: 165.0
copy icon "[EMAIL_ADDRESS][DOMAIN_NAME]"
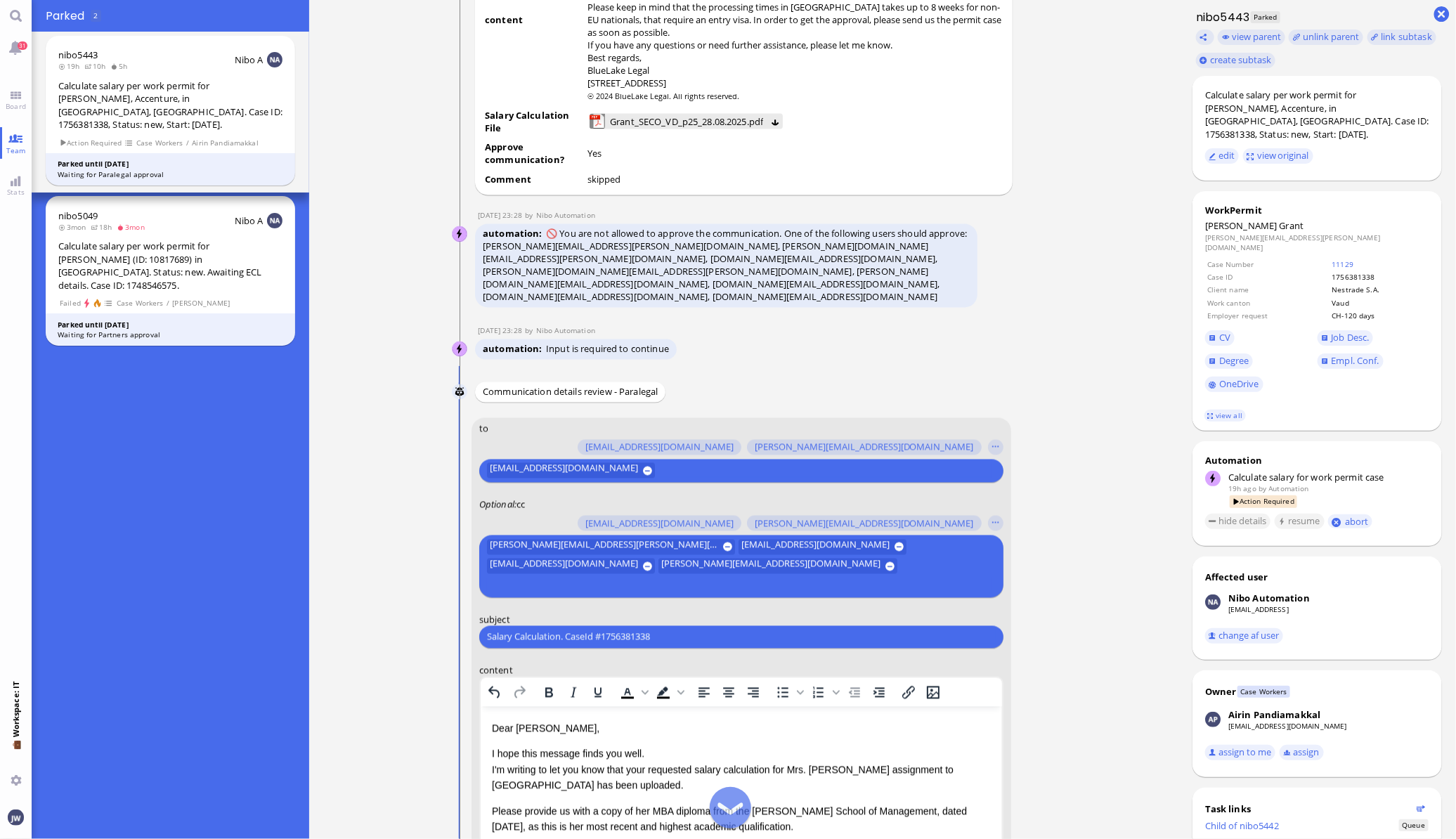
scroll to position [-263, 0]
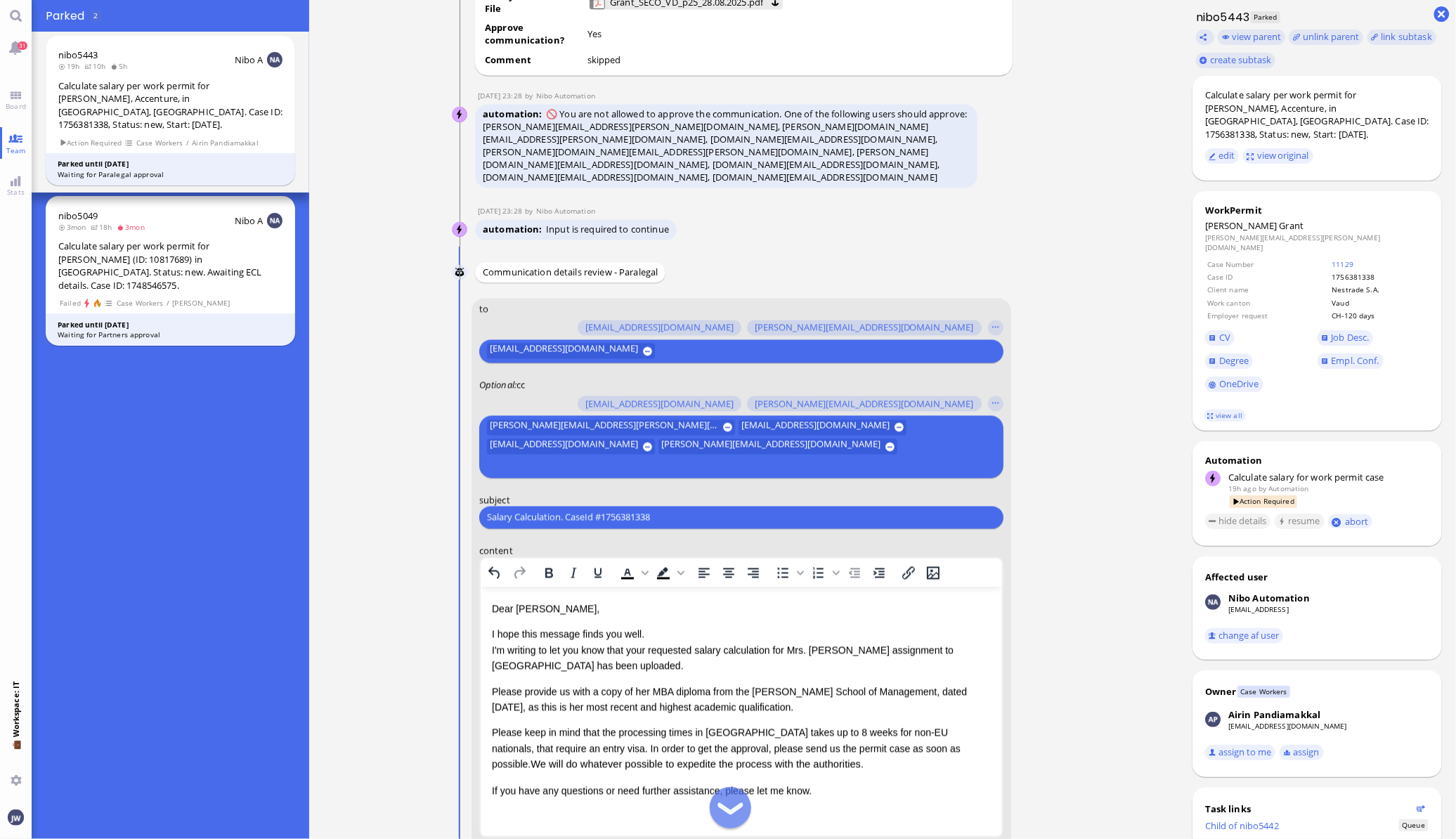
click at [852, 460] on input "text" at bounding box center [739, 466] width 505 height 15
paste input "[EMAIL_ADDRESS][DOMAIN_NAME]"
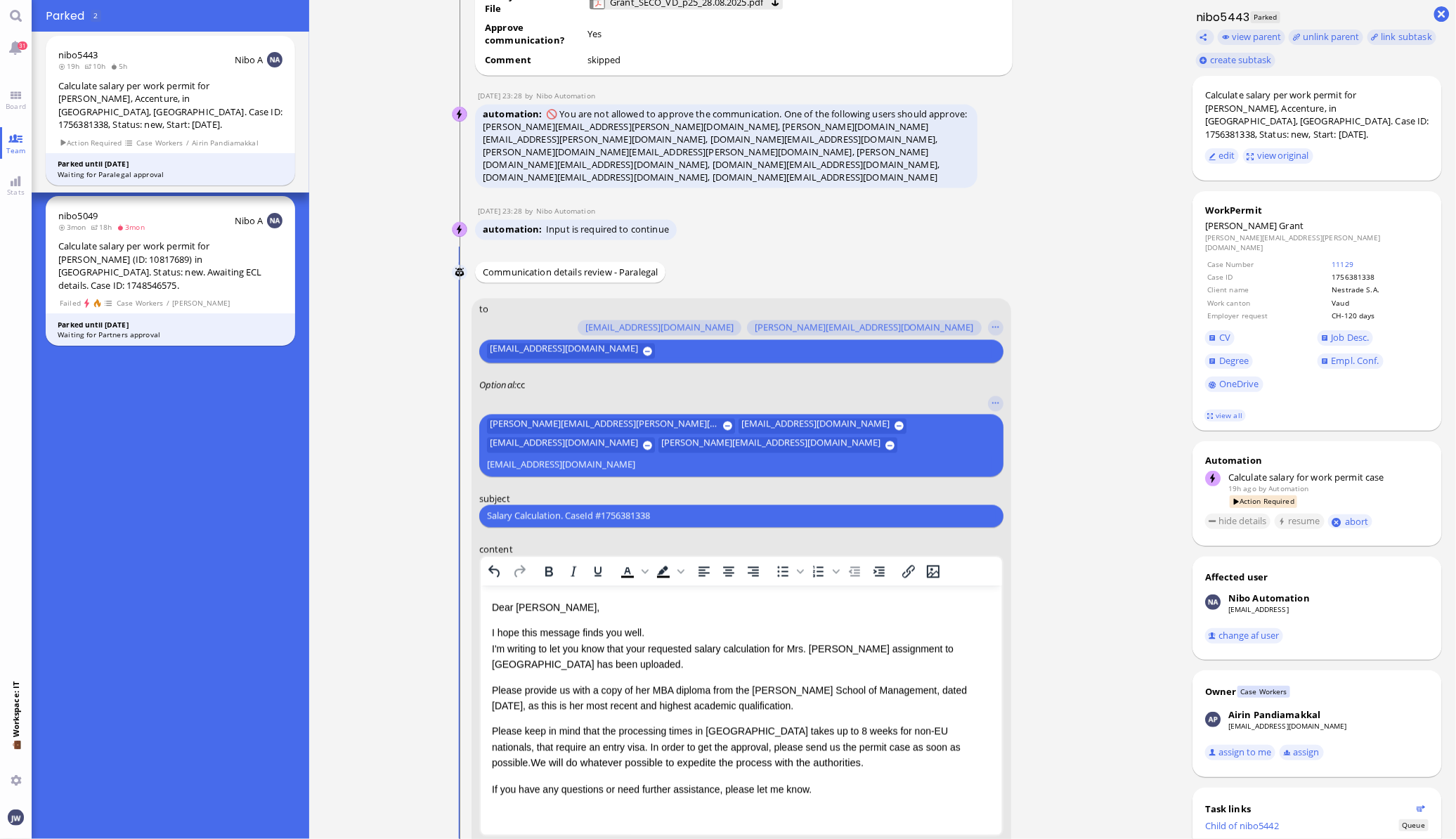
scroll to position [0, 0]
type input "[EMAIL_ADDRESS][DOMAIN_NAME]"
click at [1040, 488] on nitautoscroll "[DATE] 13:56 by Automation Automation Calculate eligible salary for work permit…" at bounding box center [744, 420] width 649 height 839
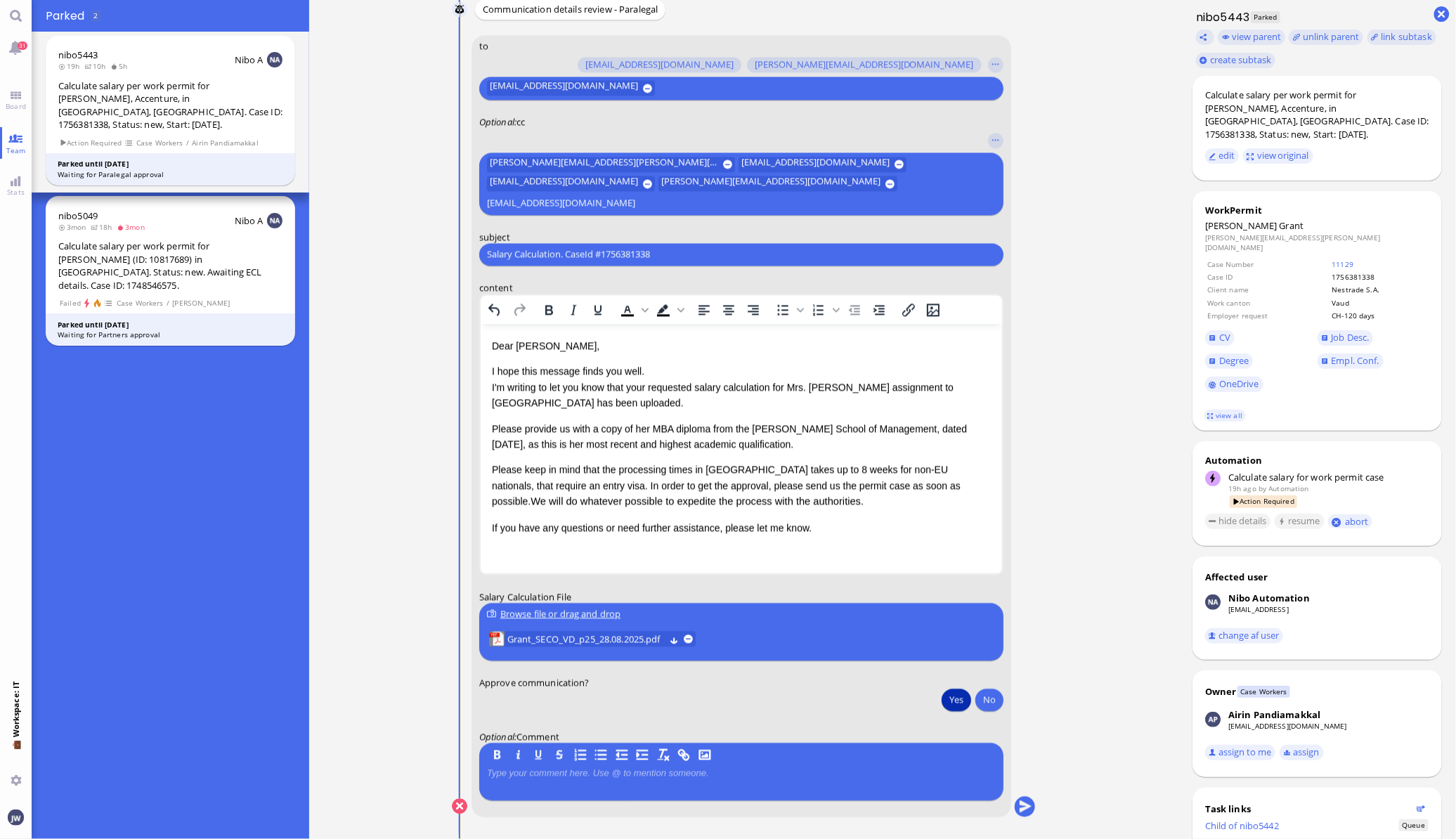
click at [664, 246] on input "Salary Calculation. CaseId #1756381338" at bounding box center [741, 254] width 508 height 15
click at [1279, 220] on span "Grant" at bounding box center [1292, 226] width 24 height 13
copy span "Grant"
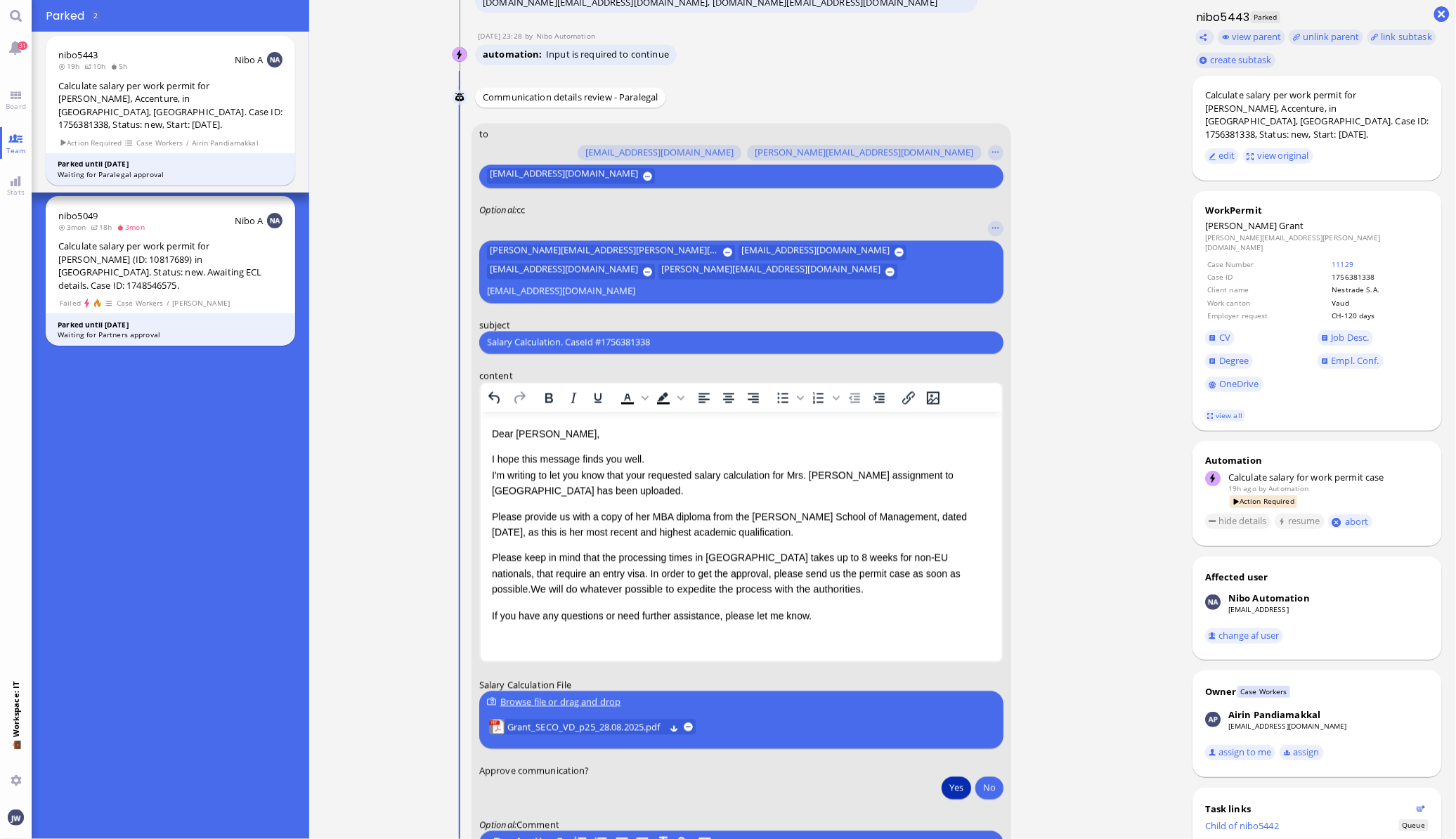
click at [667, 344] on input "Salary Calculation. CaseId #1756381338" at bounding box center [741, 341] width 508 height 15
paste input "PazPerTout new case: [PERSON_NAME] (1756381338 / 10042010), Employer Request: C…"
type input "PazPerTout new case: [PERSON_NAME] (1756381338 / 10042010), Employer Request: C…"
click at [1066, 490] on nitautoscroll "[DATE] 13:56 by Automation Automation Calculate eligible salary for work permit…" at bounding box center [744, 420] width 649 height 839
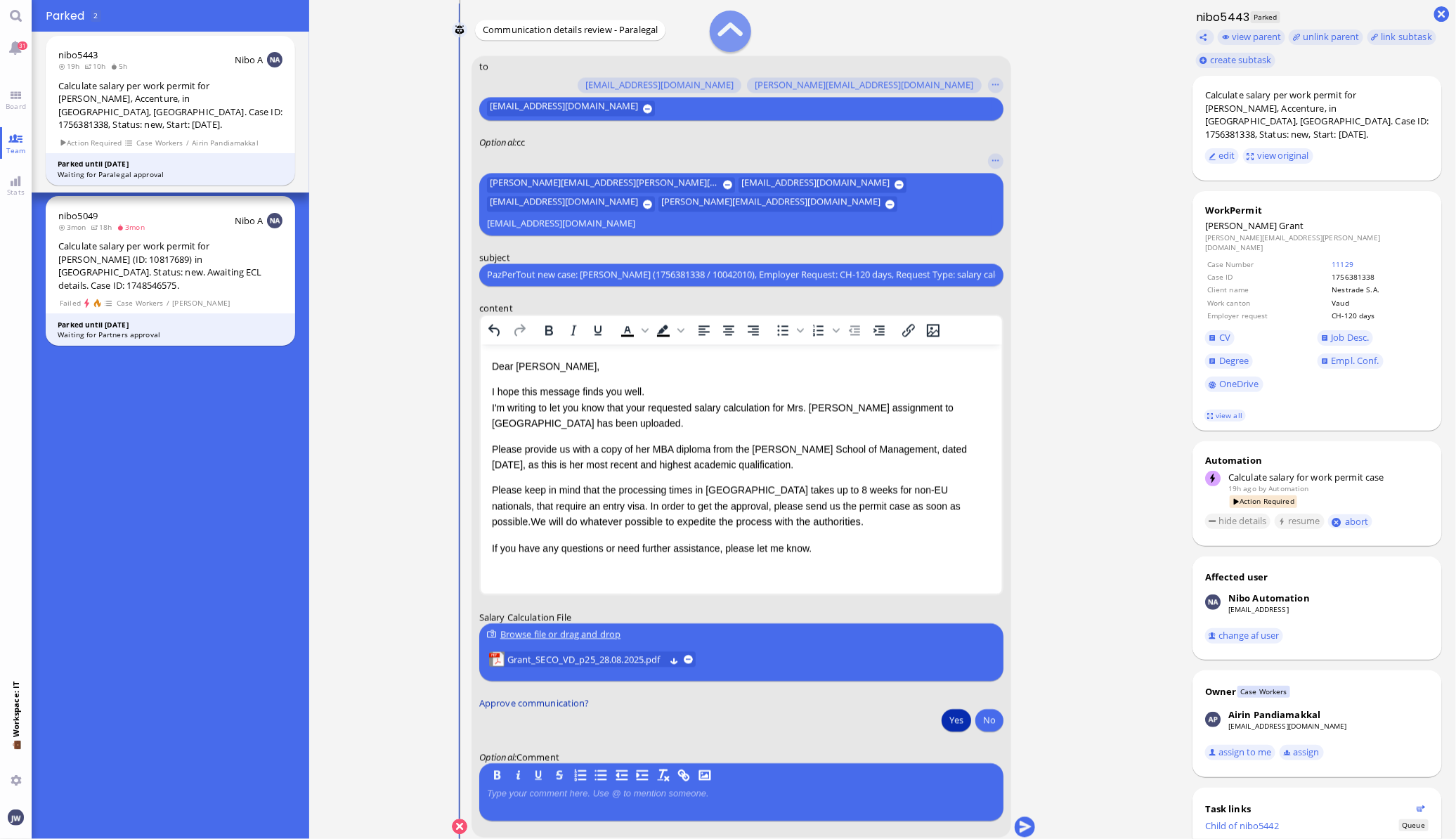
scroll to position [0, 0]
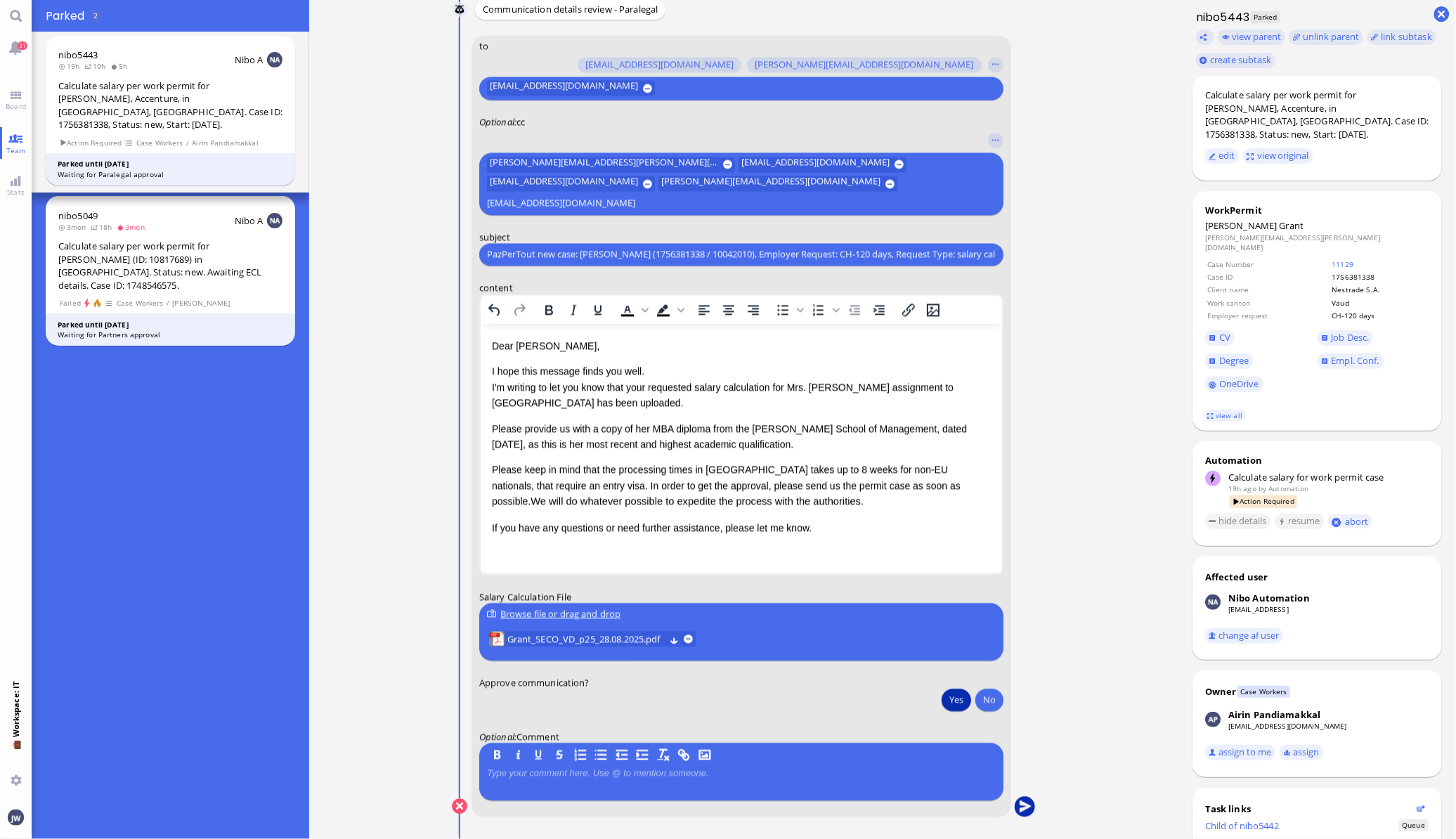
click at [1033, 807] on button "submit" at bounding box center [1025, 806] width 21 height 21
